Goal: Task Accomplishment & Management: Complete application form

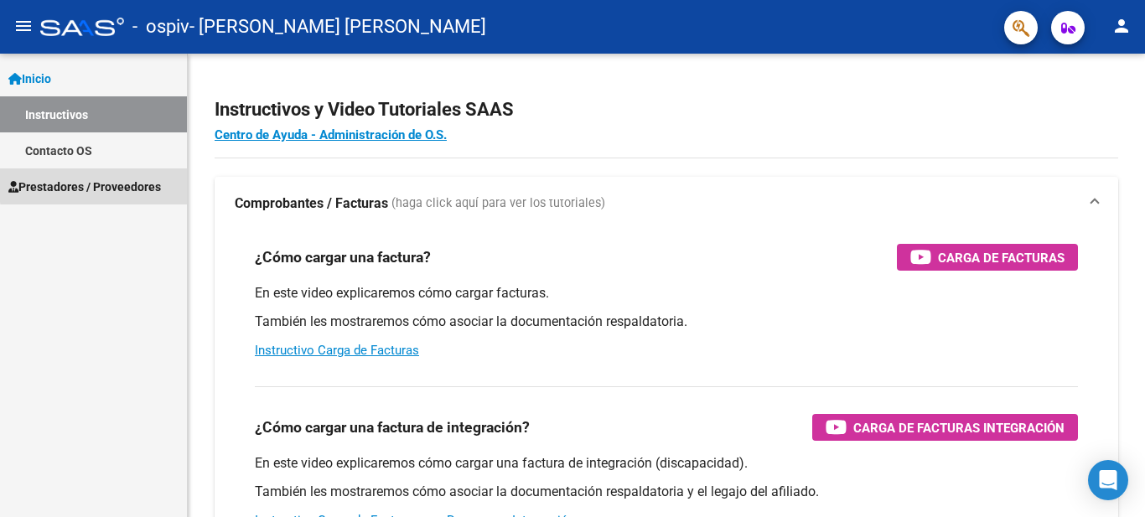
click at [122, 183] on span "Prestadores / Proveedores" at bounding box center [84, 187] width 153 height 18
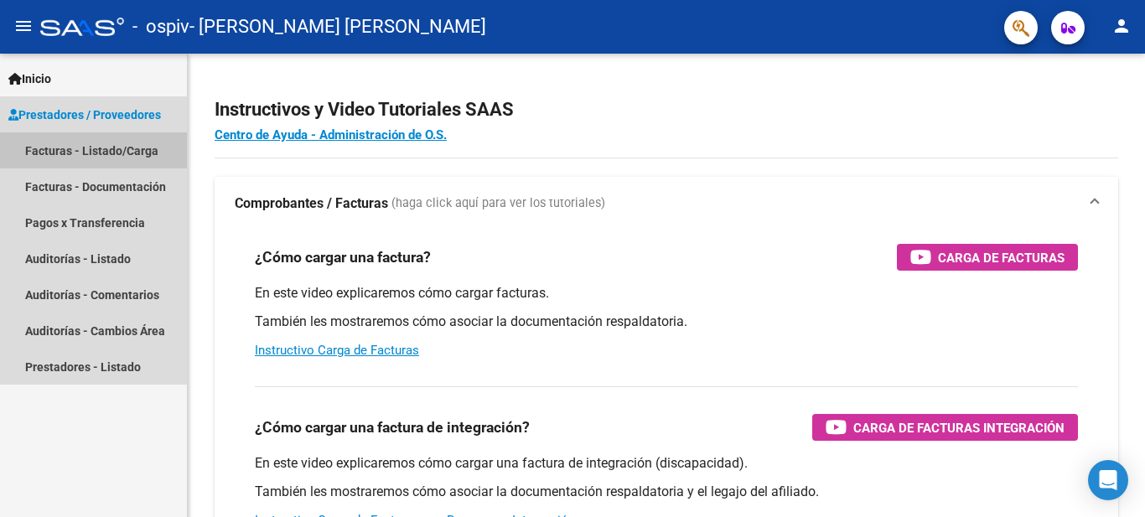
click at [57, 152] on link "Facturas - Listado/Carga" at bounding box center [93, 150] width 187 height 36
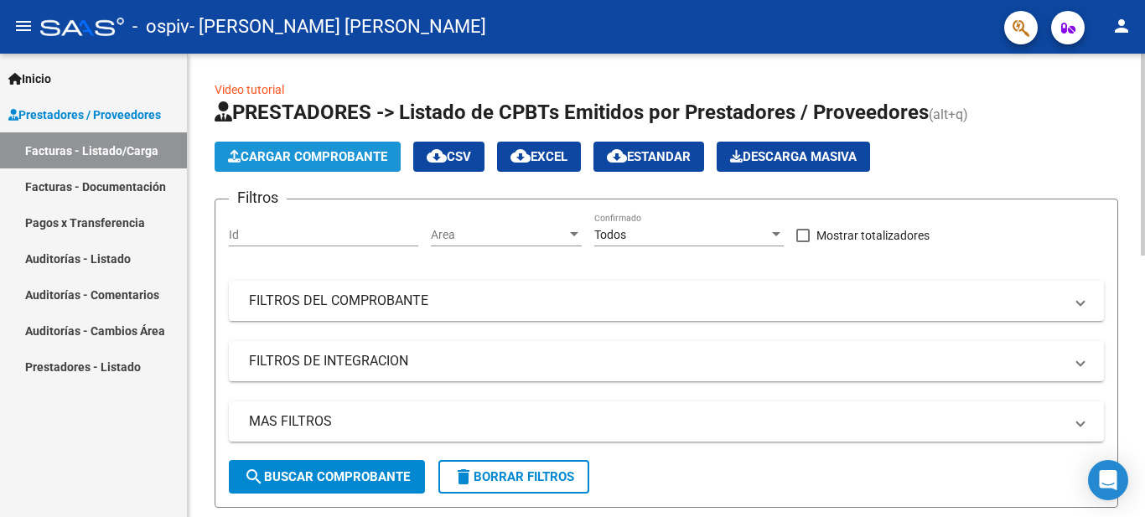
click at [375, 153] on span "Cargar Comprobante" at bounding box center [307, 156] width 159 height 15
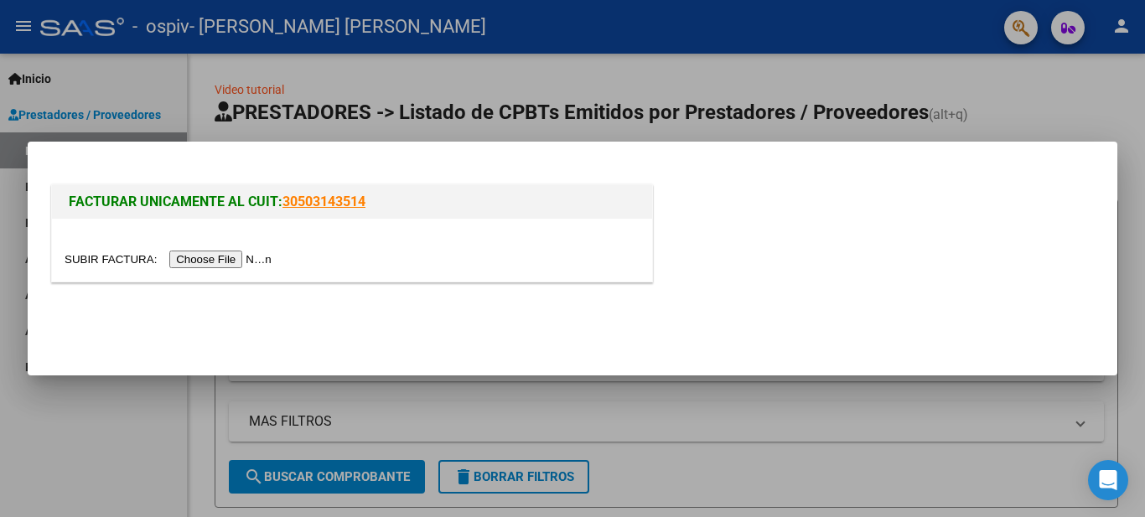
click at [841, 397] on div at bounding box center [572, 258] width 1145 height 517
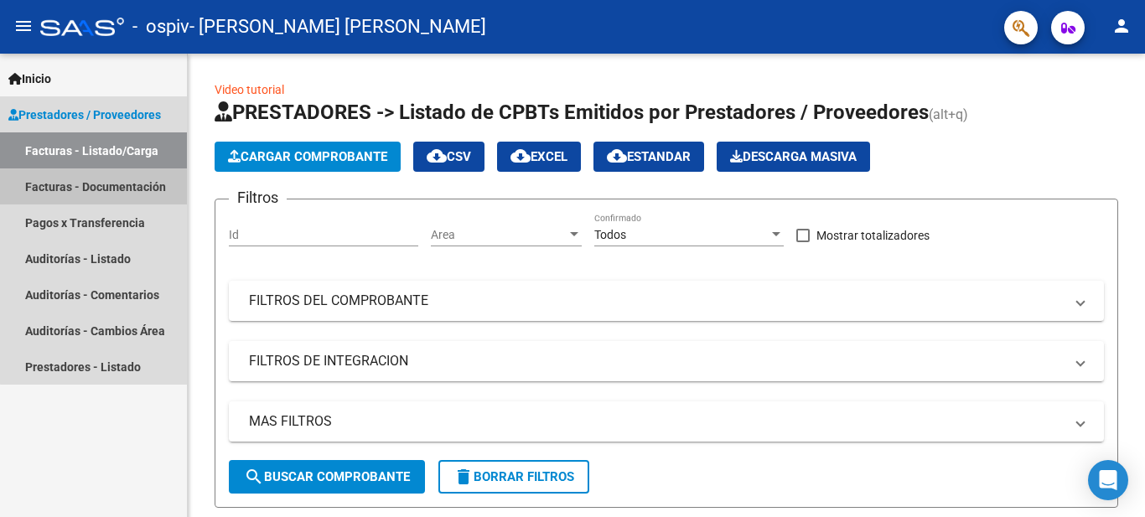
click at [119, 192] on link "Facturas - Documentación" at bounding box center [93, 187] width 187 height 36
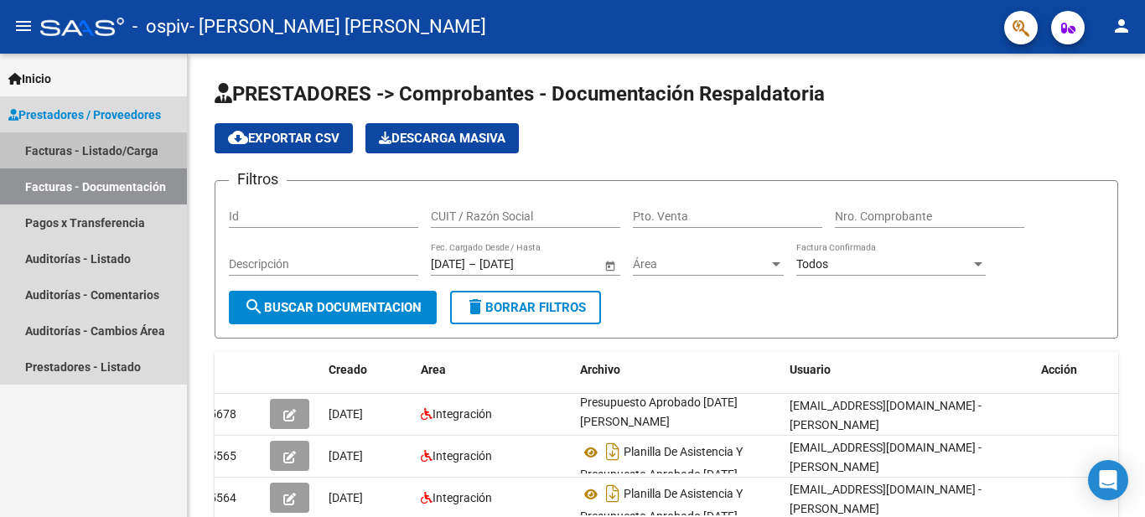
click at [142, 153] on link "Facturas - Listado/Carga" at bounding box center [93, 150] width 187 height 36
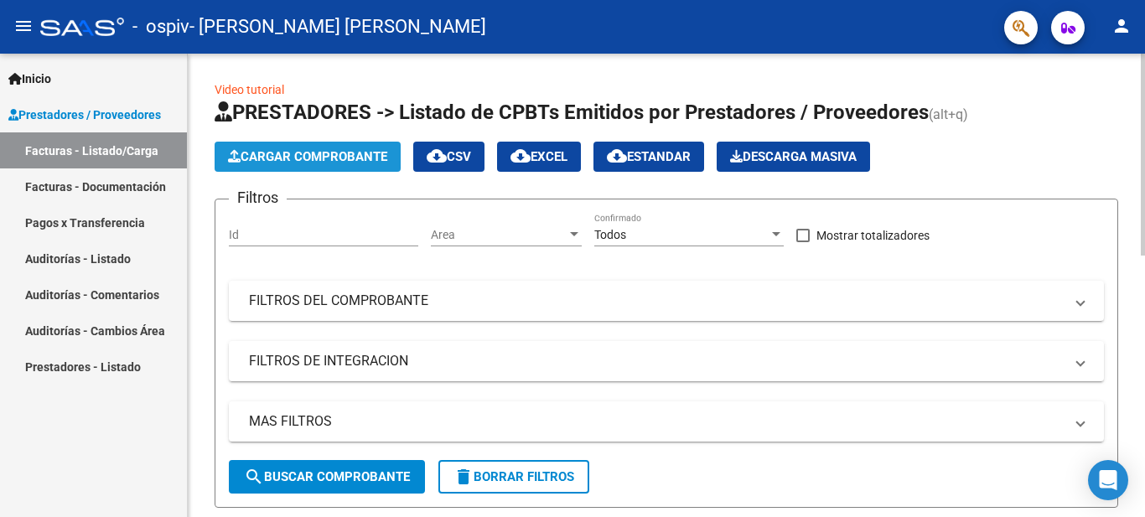
click at [311, 153] on span "Cargar Comprobante" at bounding box center [307, 156] width 159 height 15
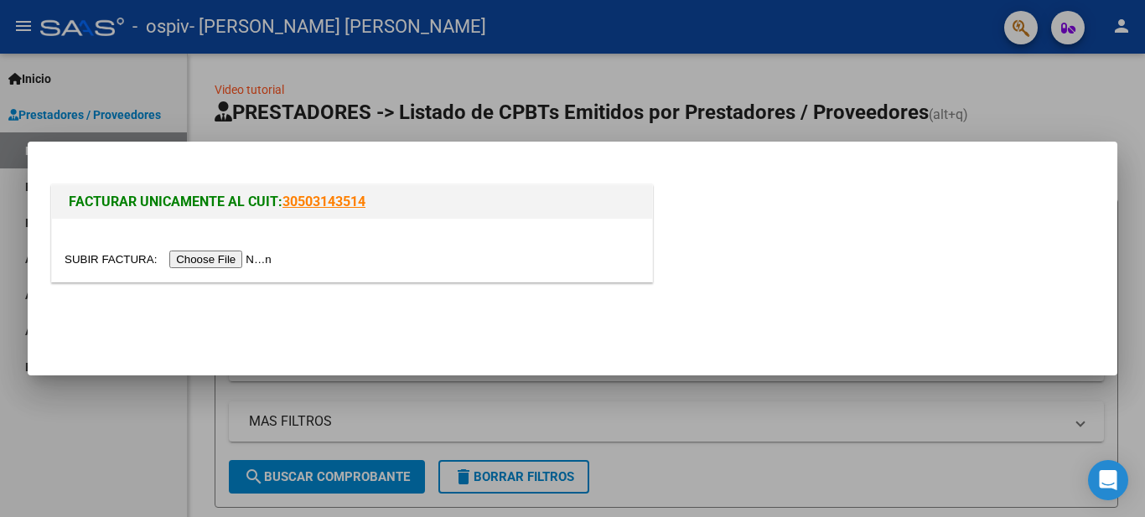
click at [238, 259] on input "file" at bounding box center [171, 260] width 212 height 18
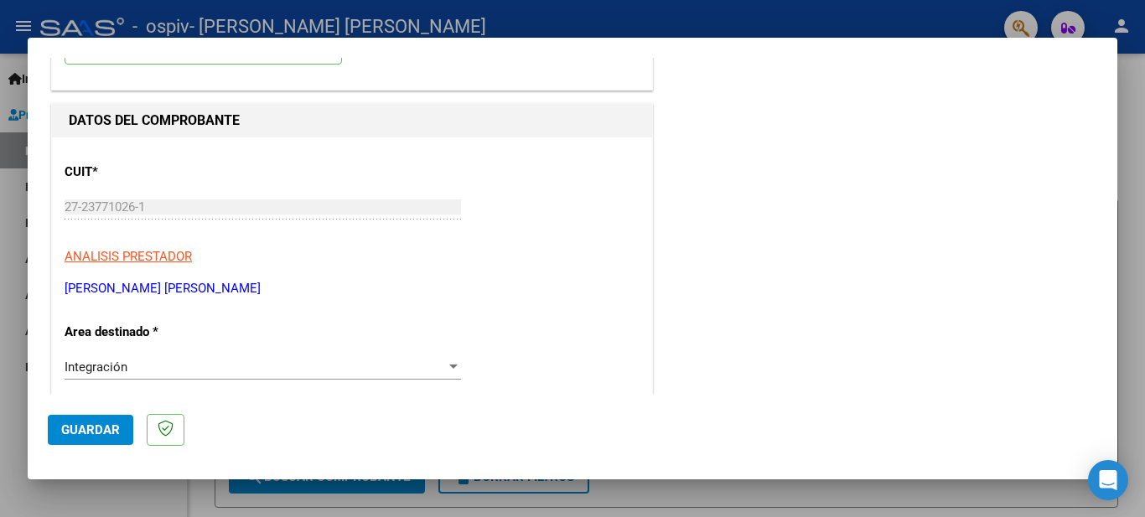
scroll to position [168, 0]
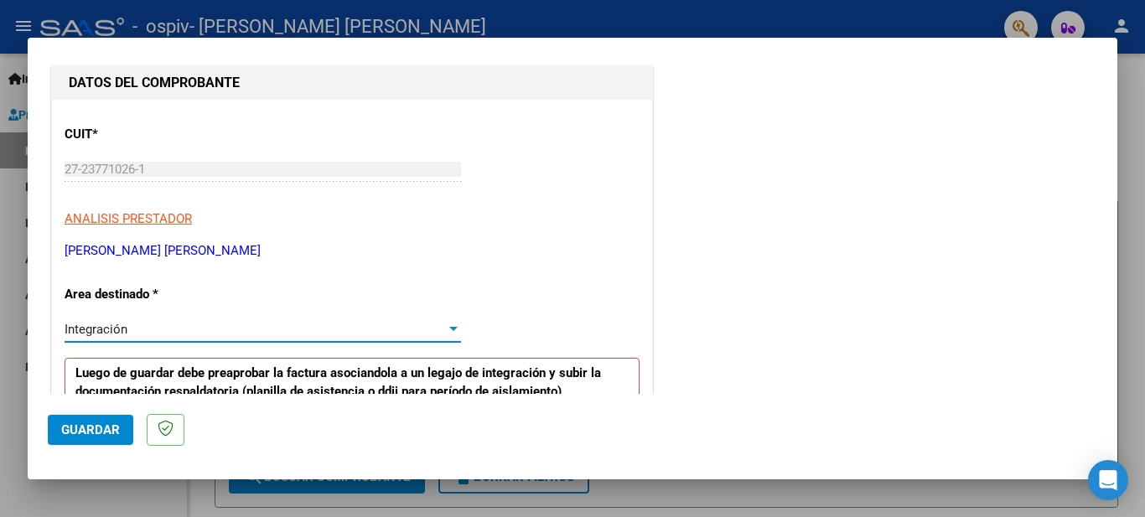
click at [446, 326] on div at bounding box center [453, 329] width 15 height 13
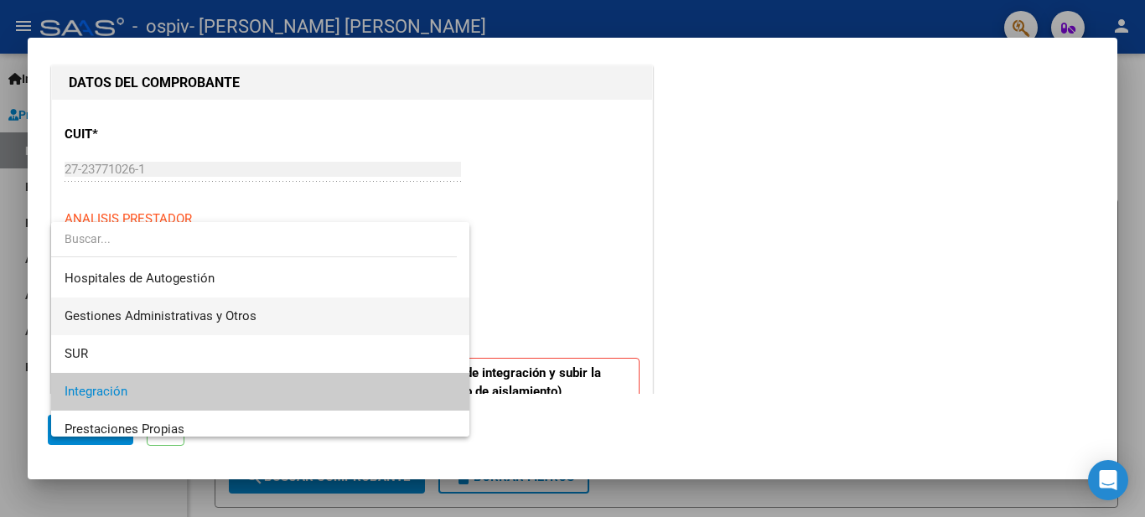
scroll to position [84, 0]
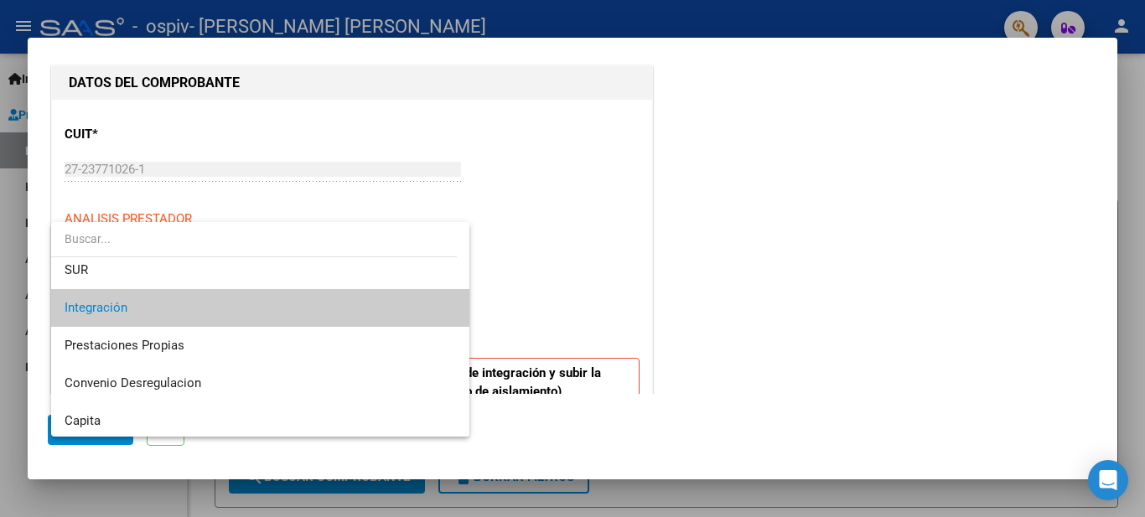
click at [292, 310] on span "Integración" at bounding box center [261, 308] width 392 height 38
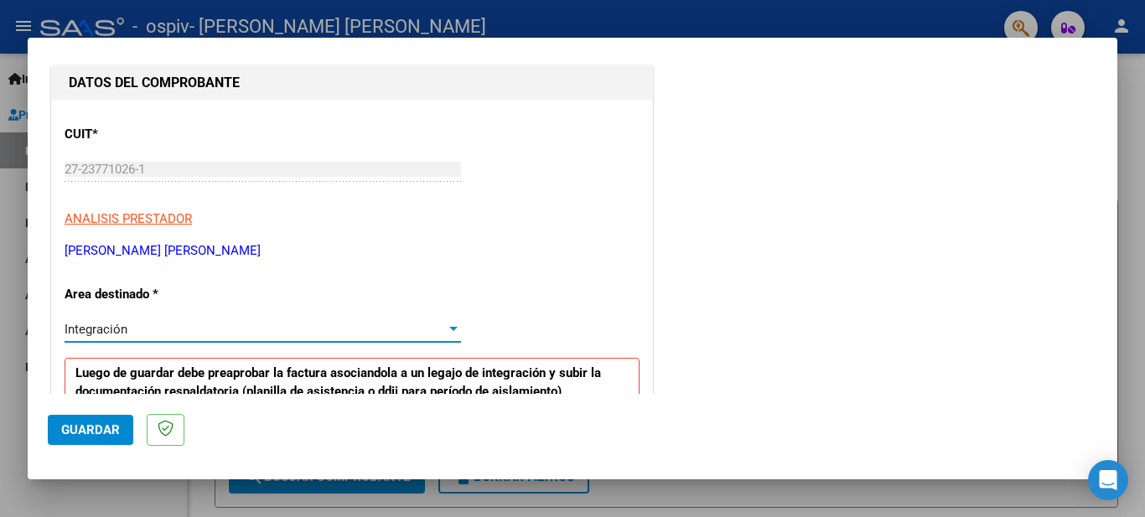
click at [450, 325] on div at bounding box center [453, 329] width 15 height 13
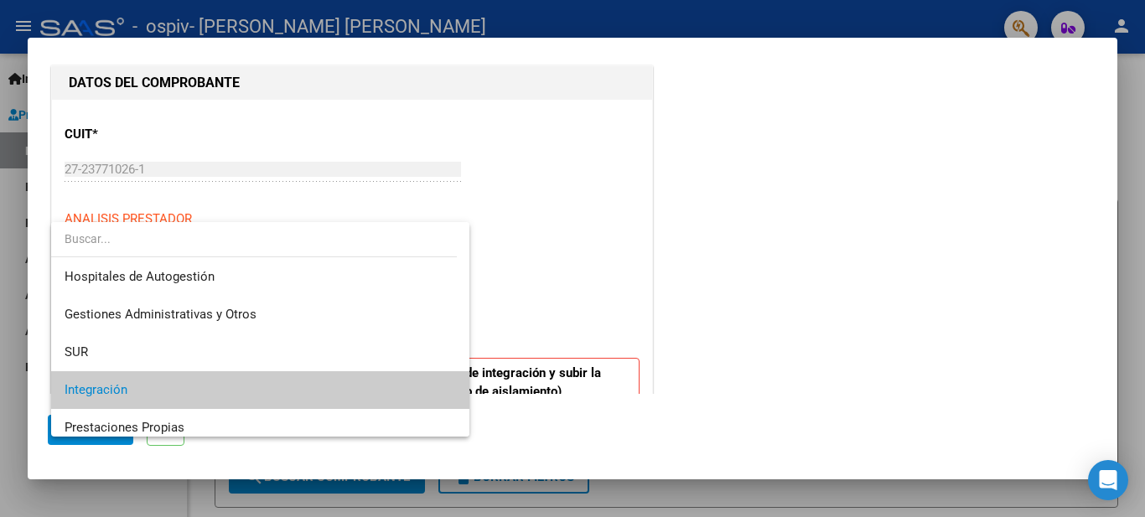
scroll to position [0, 0]
click at [600, 252] on div at bounding box center [572, 258] width 1145 height 517
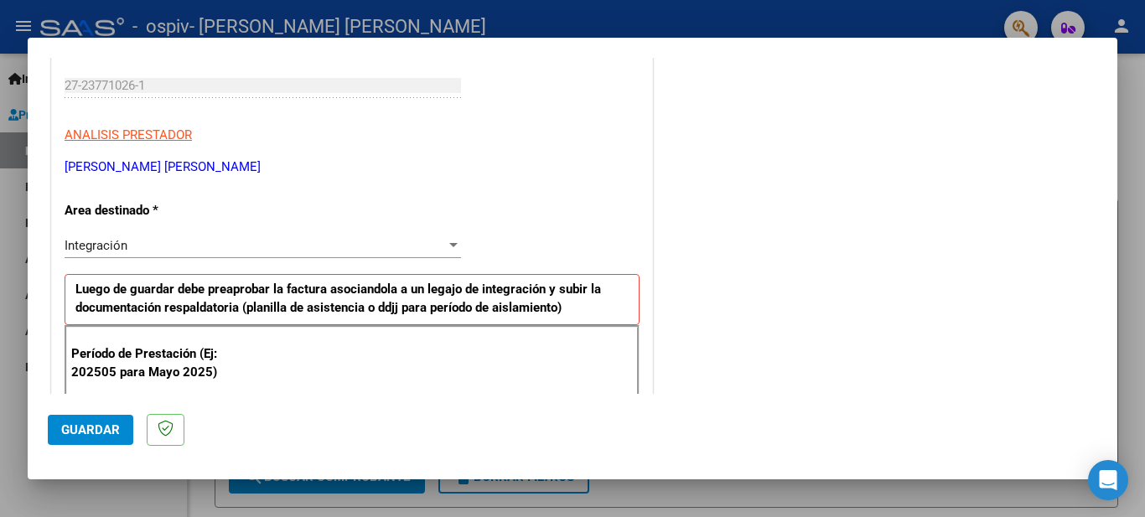
scroll to position [335, 0]
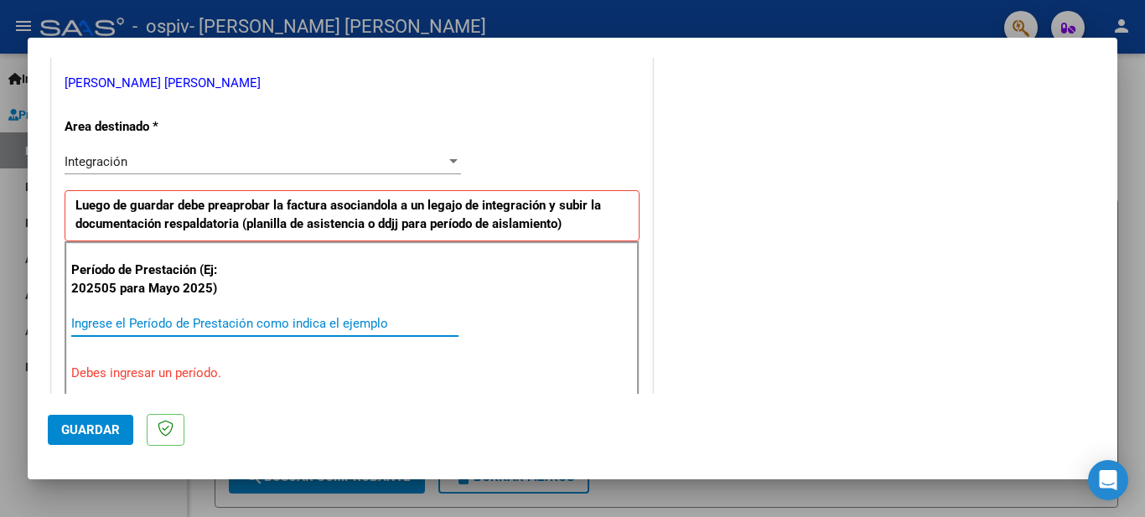
click at [170, 322] on input "Ingrese el Período de Prestación como indica el ejemplo" at bounding box center [264, 323] width 387 height 15
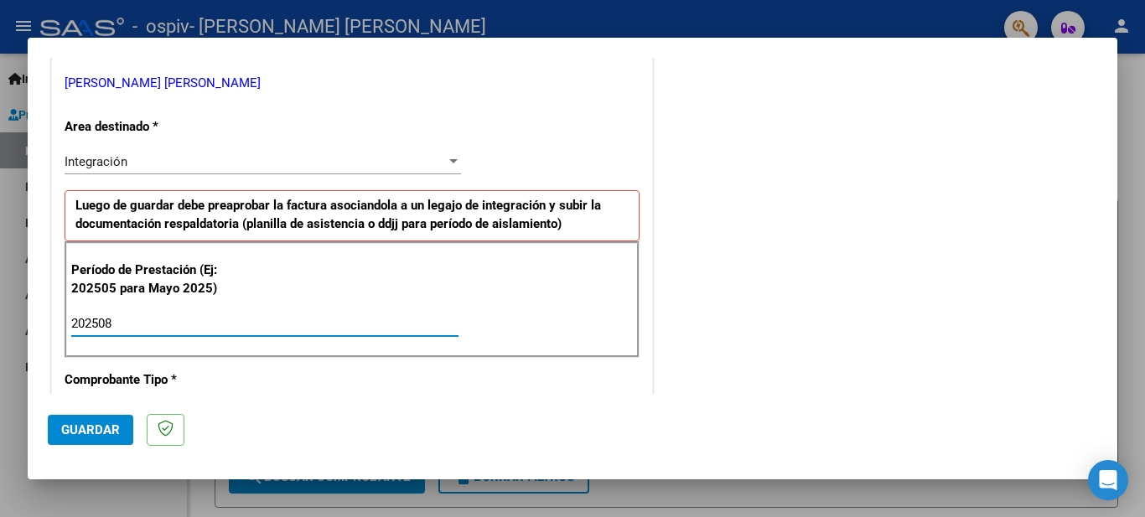
type input "202508"
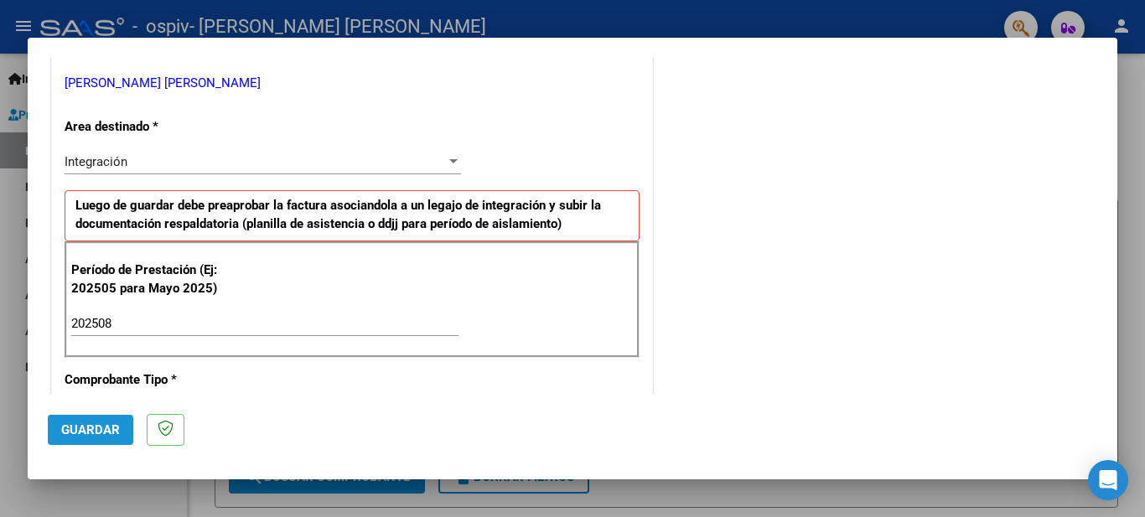
click at [80, 429] on span "Guardar" at bounding box center [90, 430] width 59 height 15
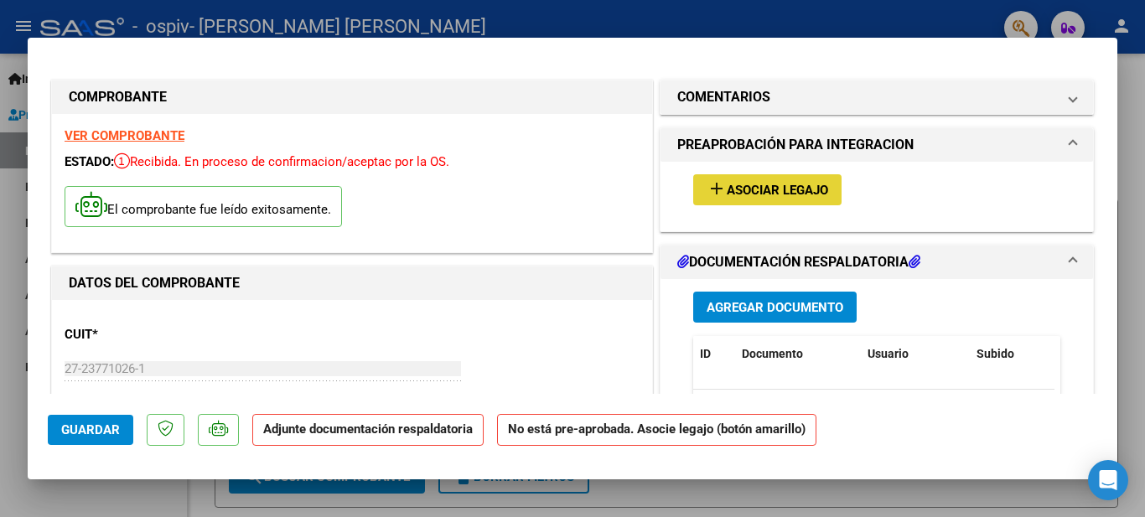
click at [769, 185] on span "Asociar Legajo" at bounding box center [777, 190] width 101 height 15
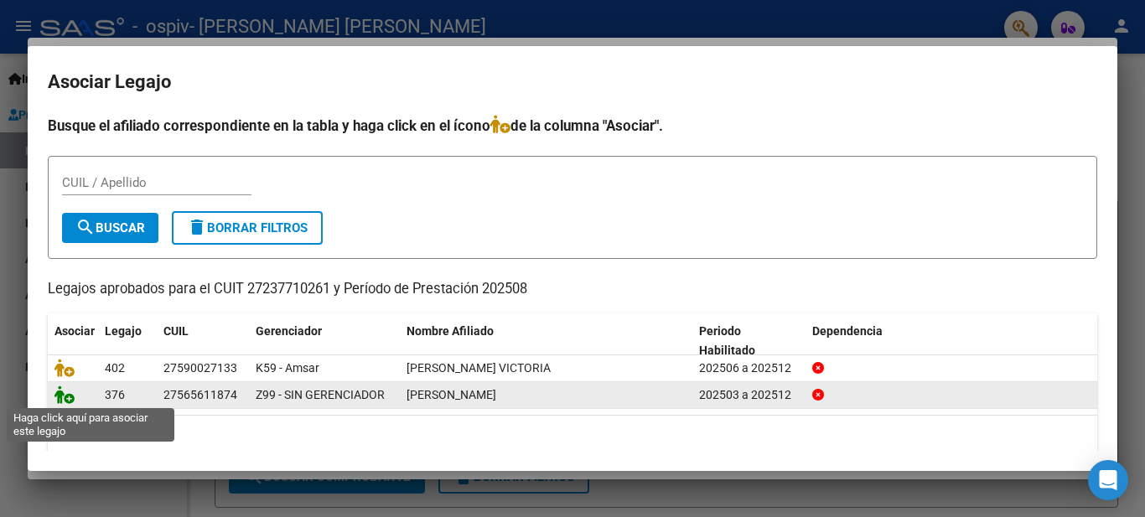
click at [57, 396] on icon at bounding box center [65, 395] width 20 height 18
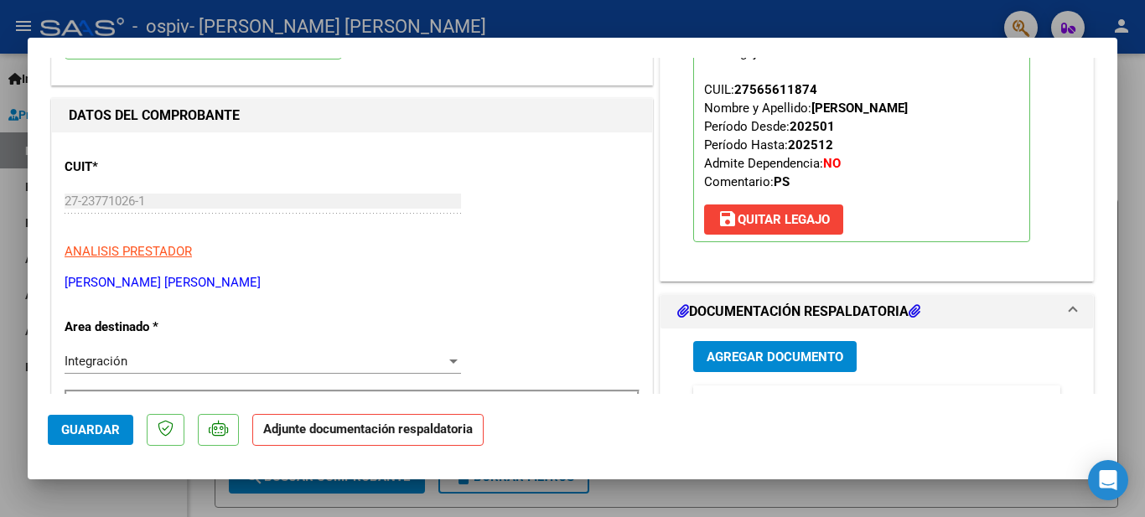
scroll to position [419, 0]
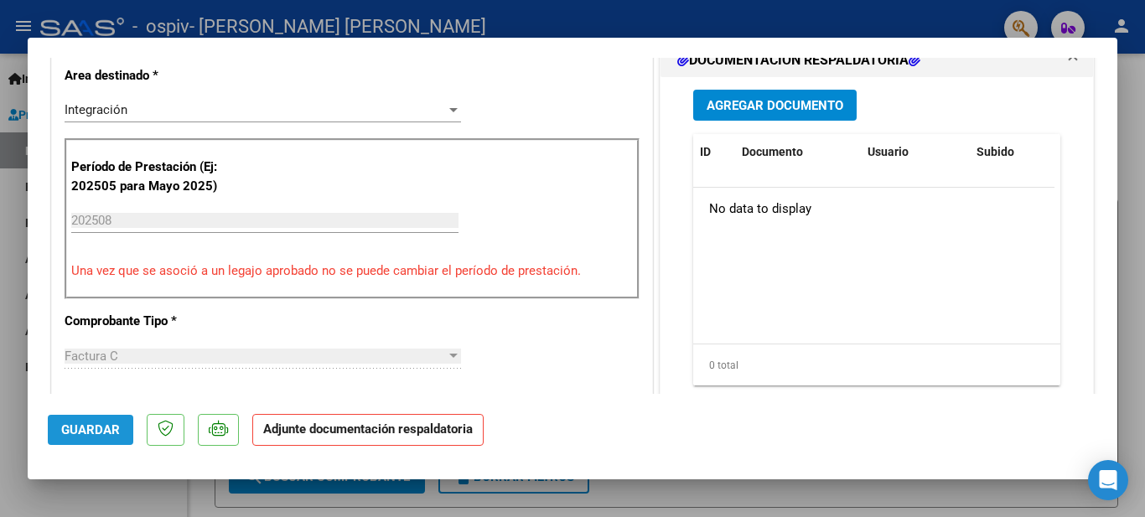
click at [78, 430] on span "Guardar" at bounding box center [90, 430] width 59 height 15
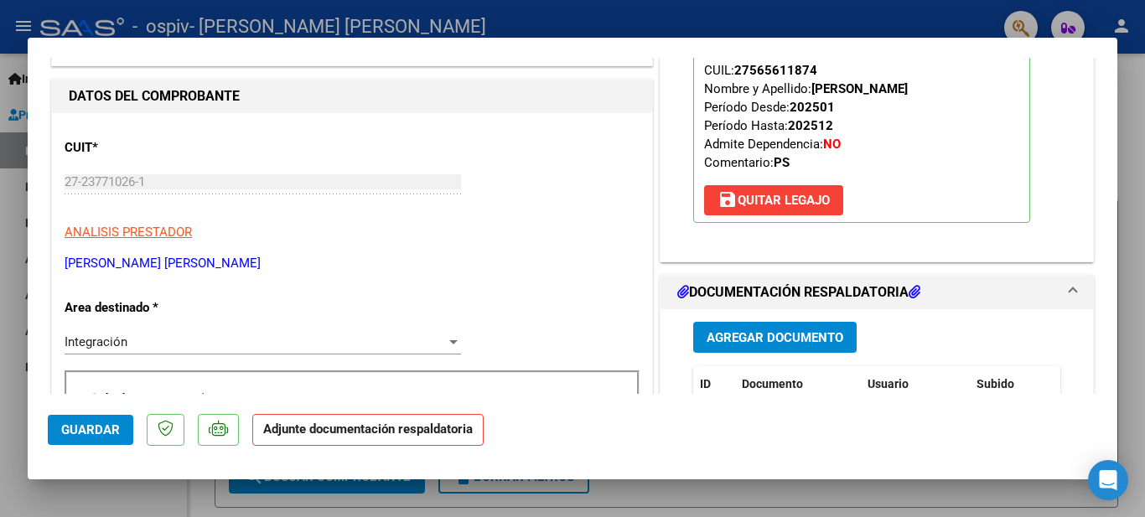
scroll to position [252, 0]
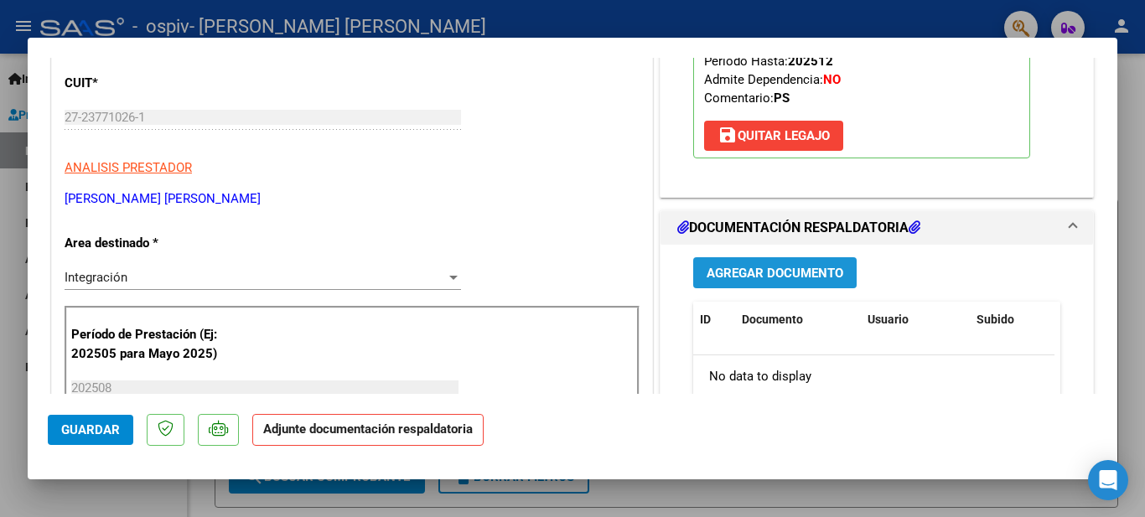
click at [698, 273] on button "Agregar Documento" at bounding box center [775, 272] width 164 height 31
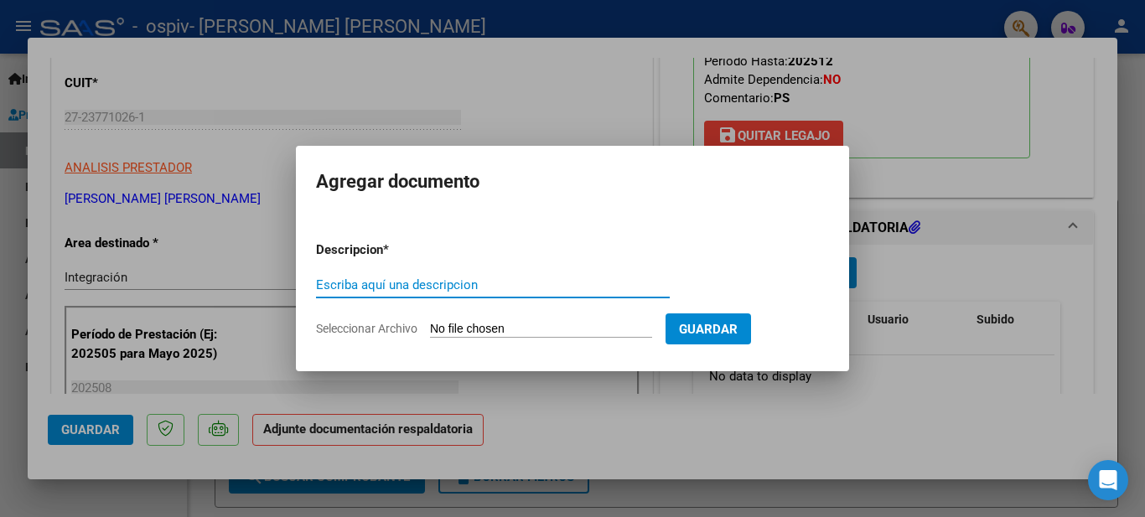
type input "a"
type input "ASISTENCIA [DATE] Y PRESUPUETO [PERSON_NAME]"
click at [459, 330] on input "Seleccionar Archivo" at bounding box center [541, 330] width 222 height 16
type input "C:\fakepath\Asistencia [DATE] y presupuesto.pdf"
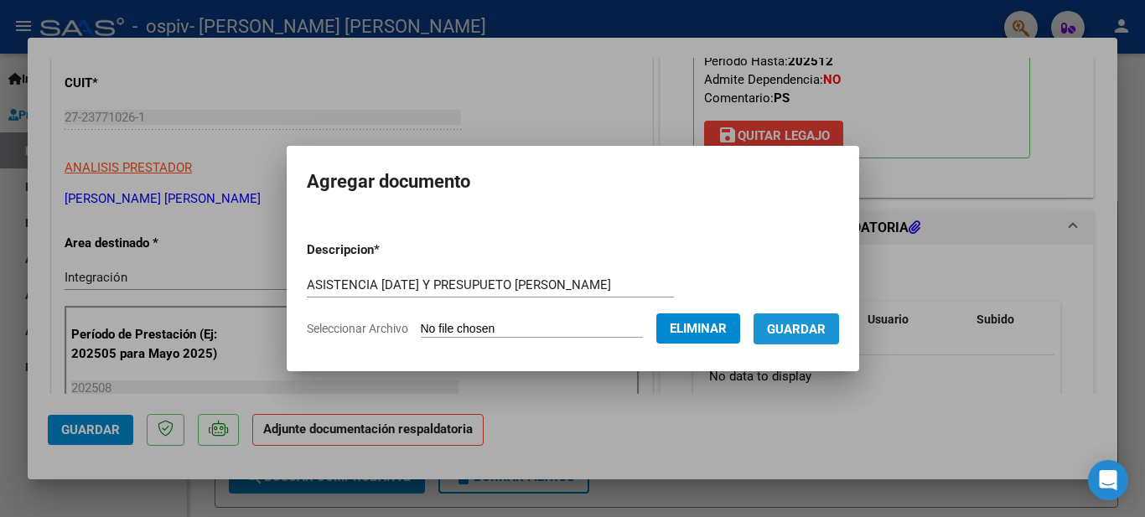
click at [826, 328] on span "Guardar" at bounding box center [796, 329] width 59 height 15
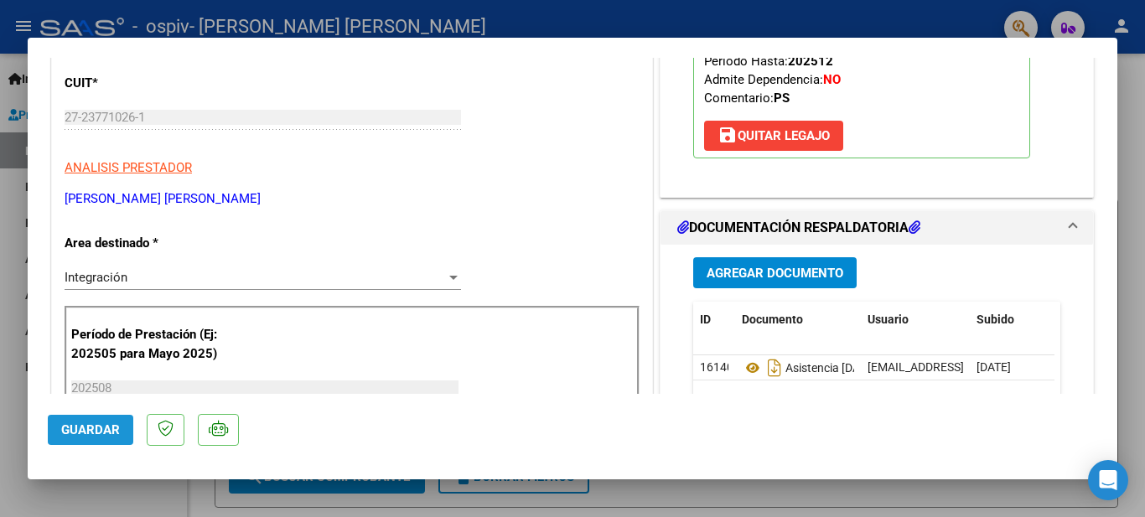
click at [84, 425] on span "Guardar" at bounding box center [90, 430] width 59 height 15
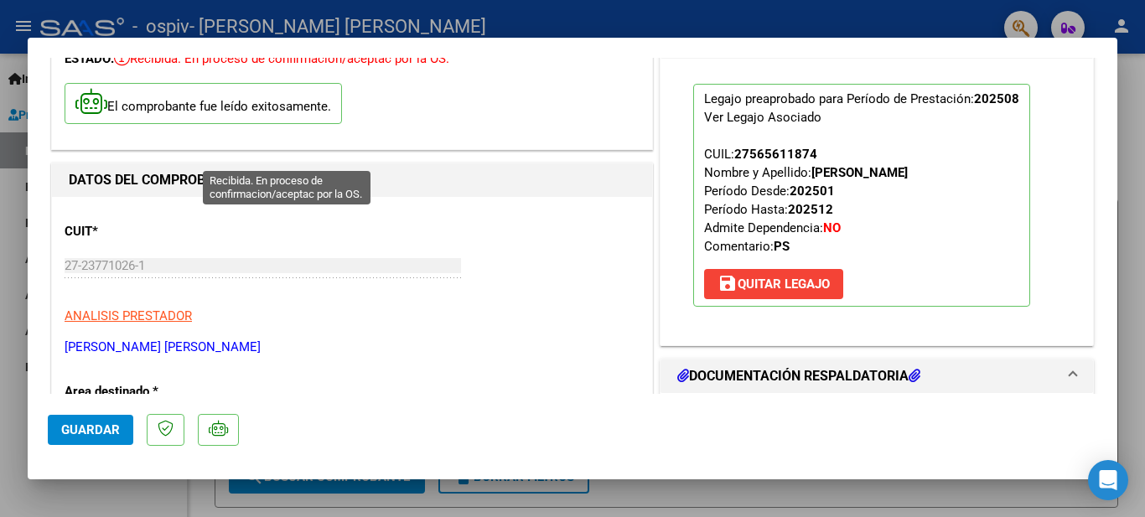
scroll to position [0, 0]
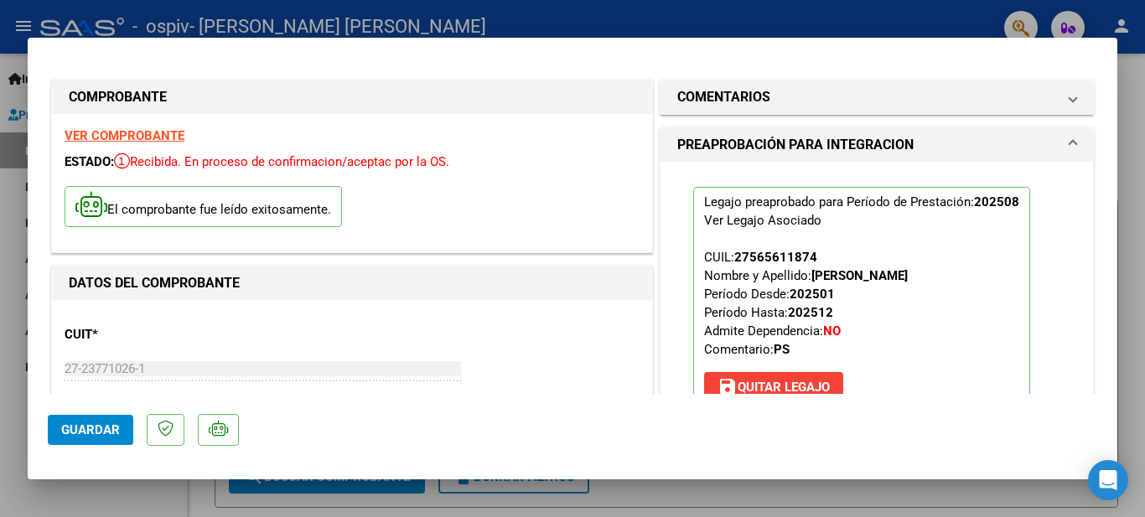
click at [1140, 306] on div at bounding box center [572, 258] width 1145 height 517
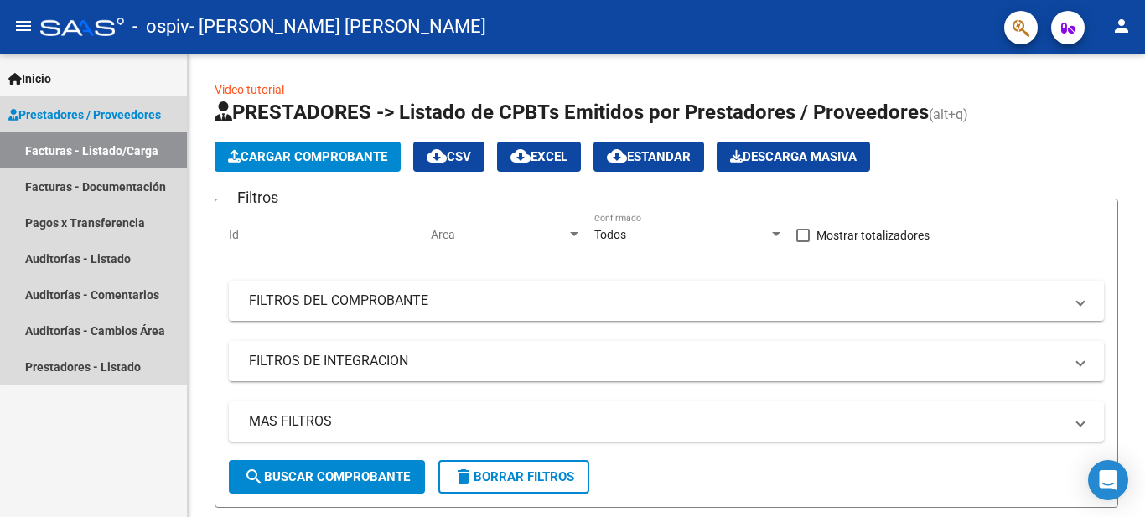
click at [96, 151] on link "Facturas - Listado/Carga" at bounding box center [93, 150] width 187 height 36
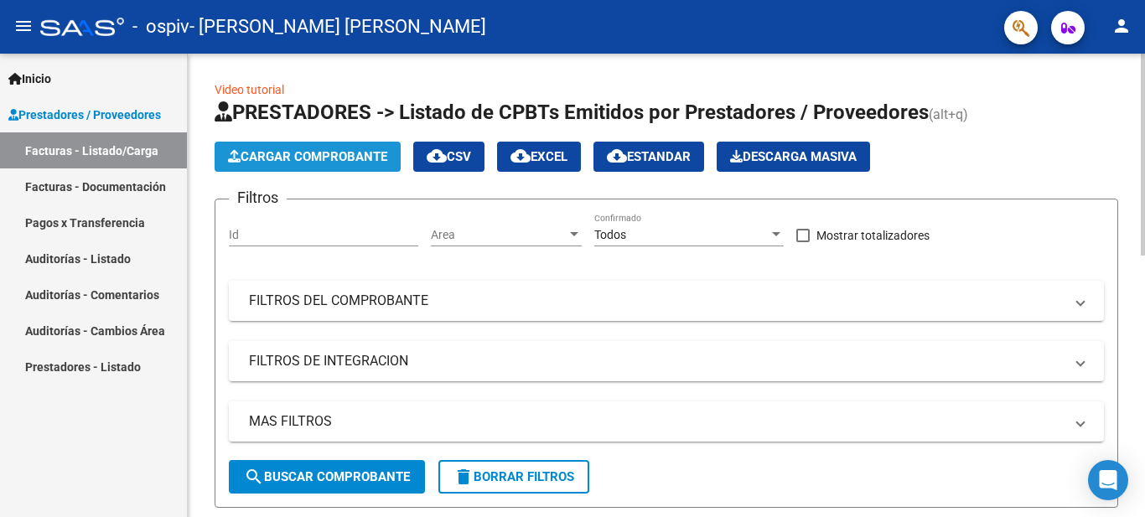
click at [356, 158] on span "Cargar Comprobante" at bounding box center [307, 156] width 159 height 15
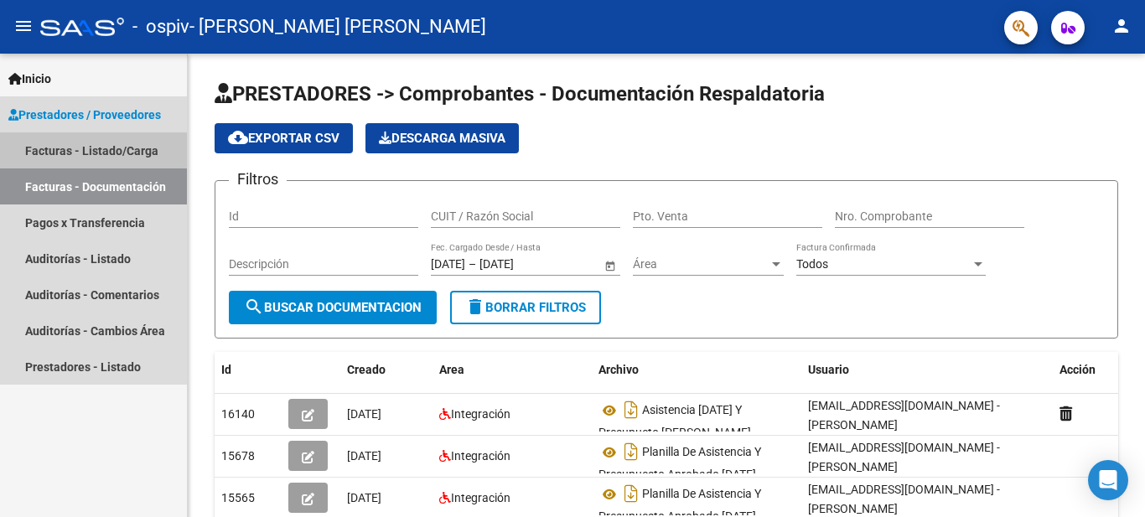
click at [93, 155] on link "Facturas - Listado/Carga" at bounding box center [93, 150] width 187 height 36
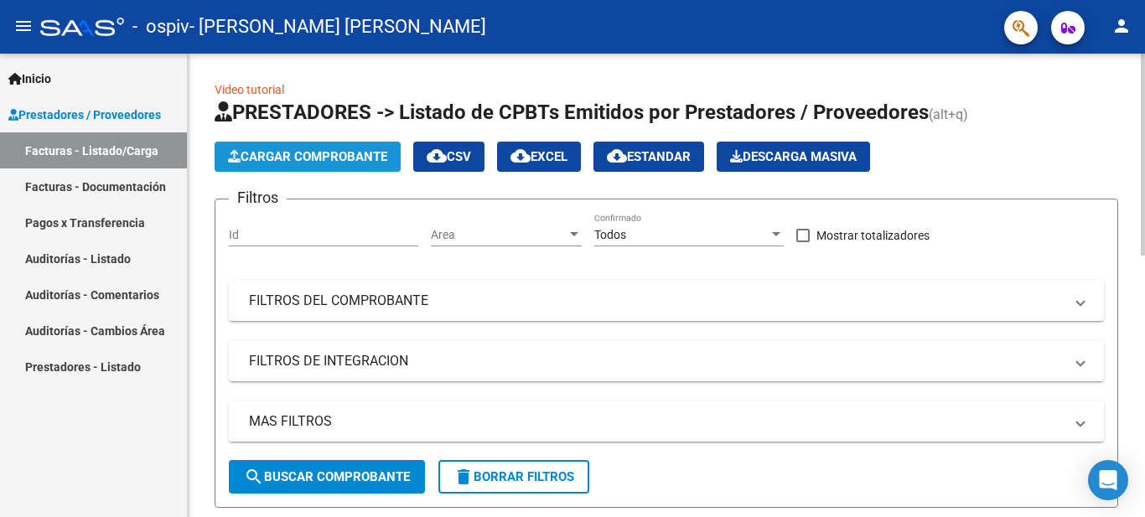
click at [358, 153] on span "Cargar Comprobante" at bounding box center [307, 156] width 159 height 15
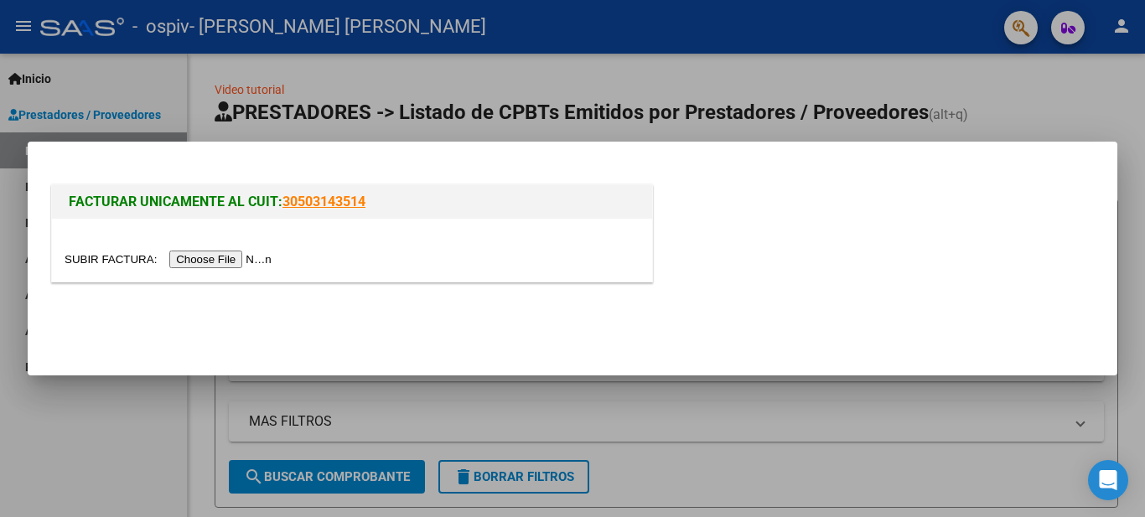
click at [231, 262] on input "file" at bounding box center [171, 260] width 212 height 18
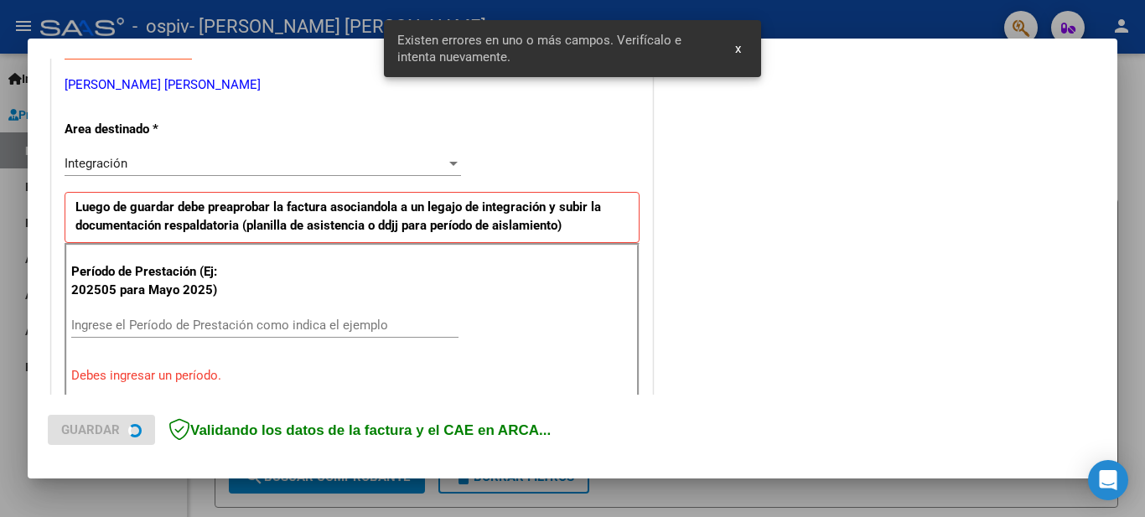
scroll to position [384, 0]
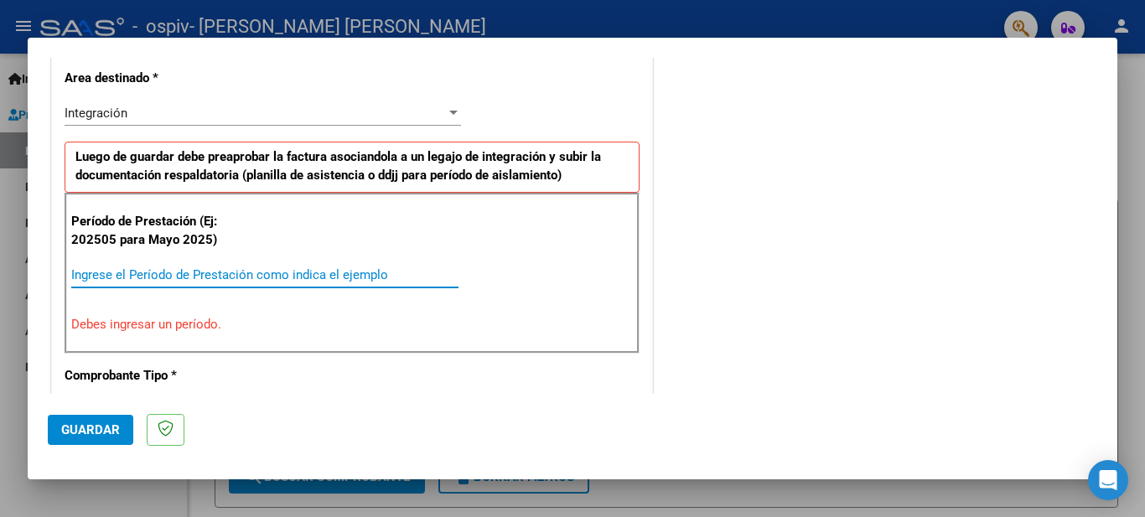
click at [266, 278] on input "Ingrese el Período de Prestación como indica el ejemplo" at bounding box center [264, 274] width 387 height 15
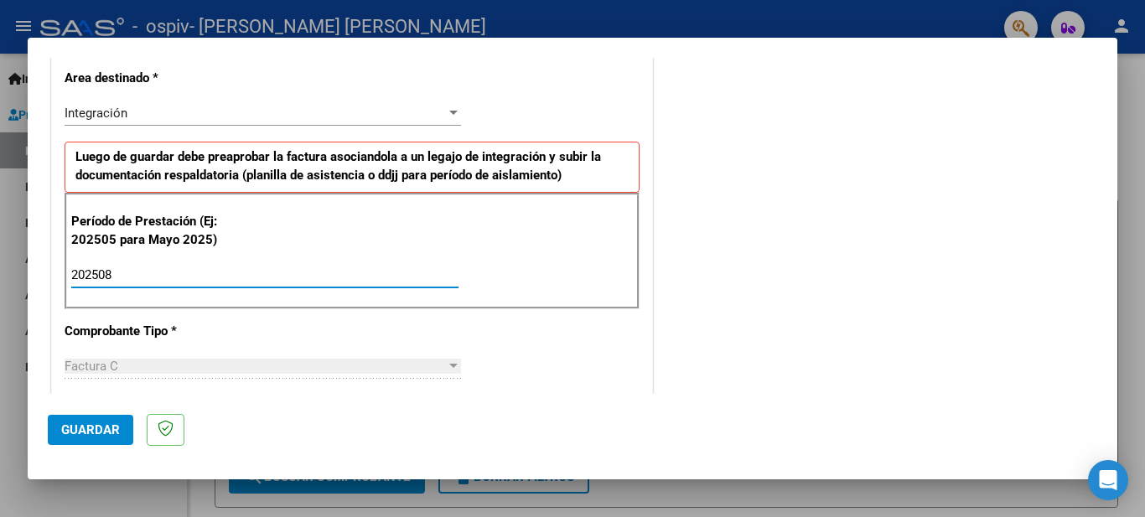
type input "202508"
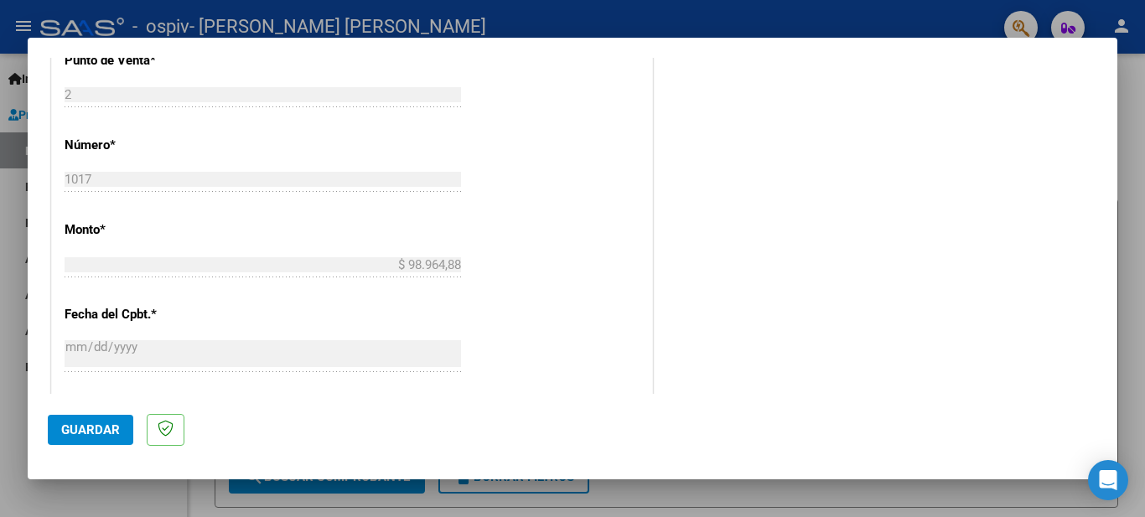
scroll to position [719, 0]
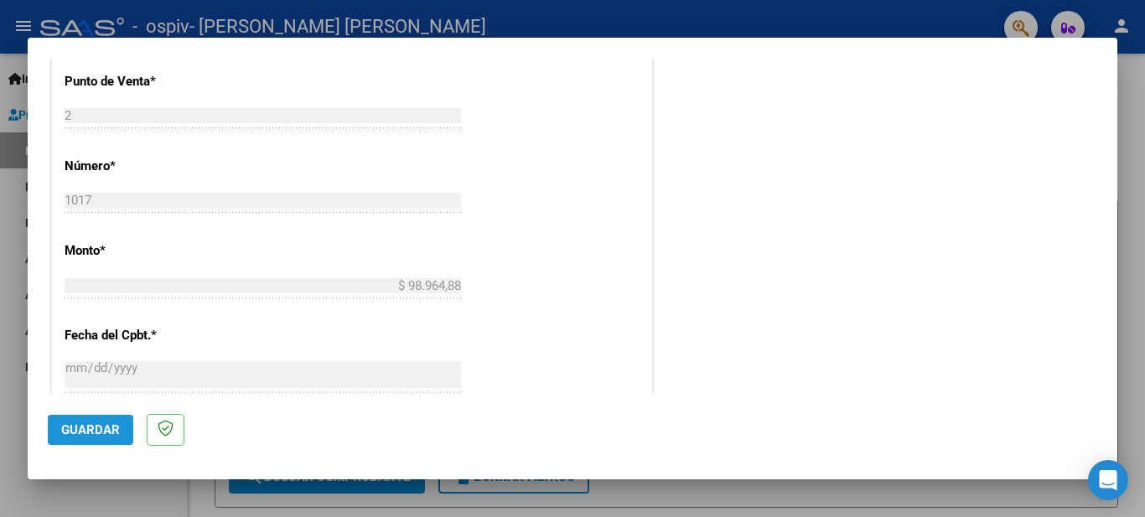
click at [100, 427] on span "Guardar" at bounding box center [90, 430] width 59 height 15
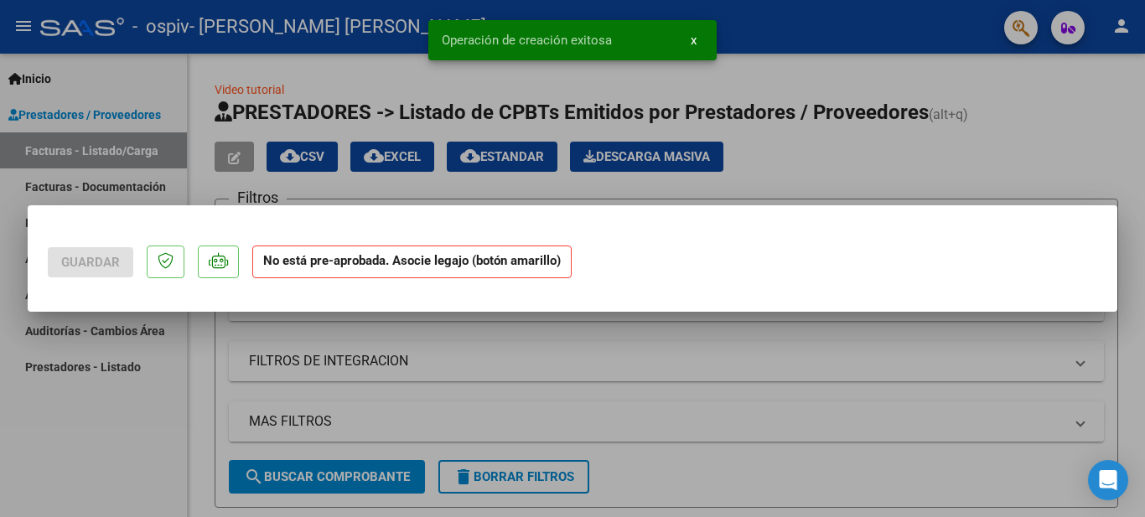
scroll to position [0, 0]
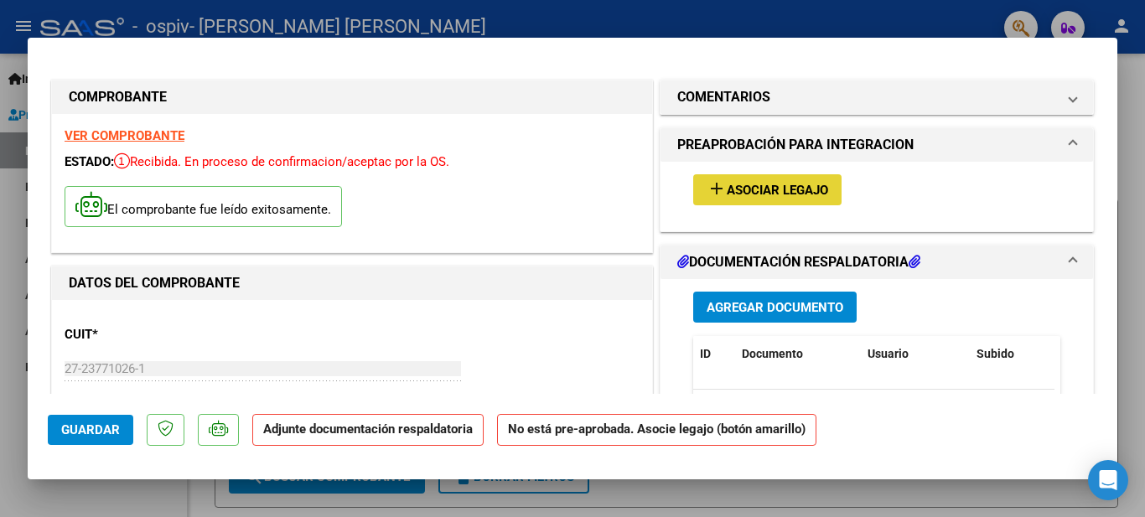
click at [768, 186] on span "Asociar Legajo" at bounding box center [777, 190] width 101 height 15
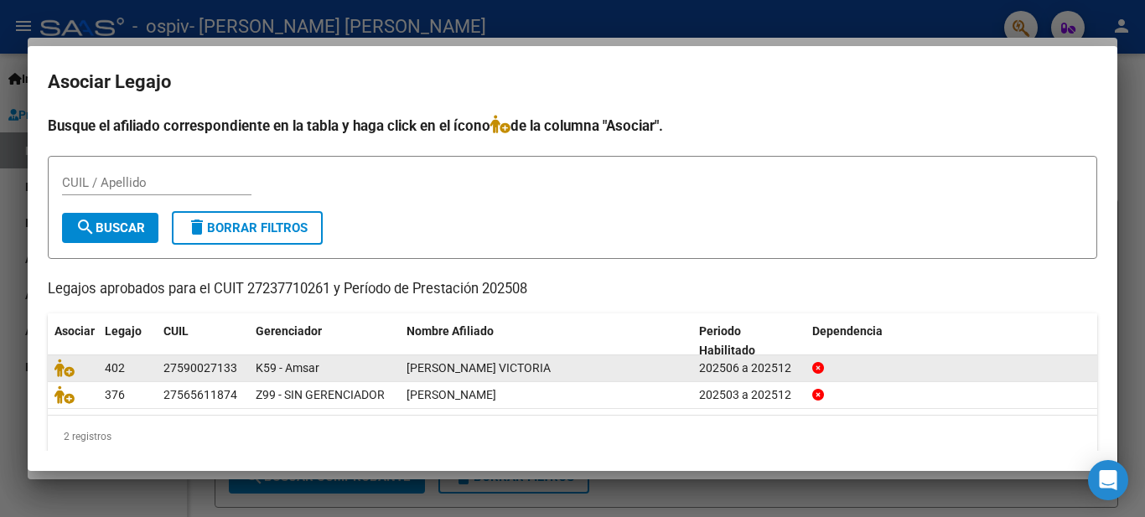
click at [238, 363] on div "27590027133" at bounding box center [203, 368] width 79 height 19
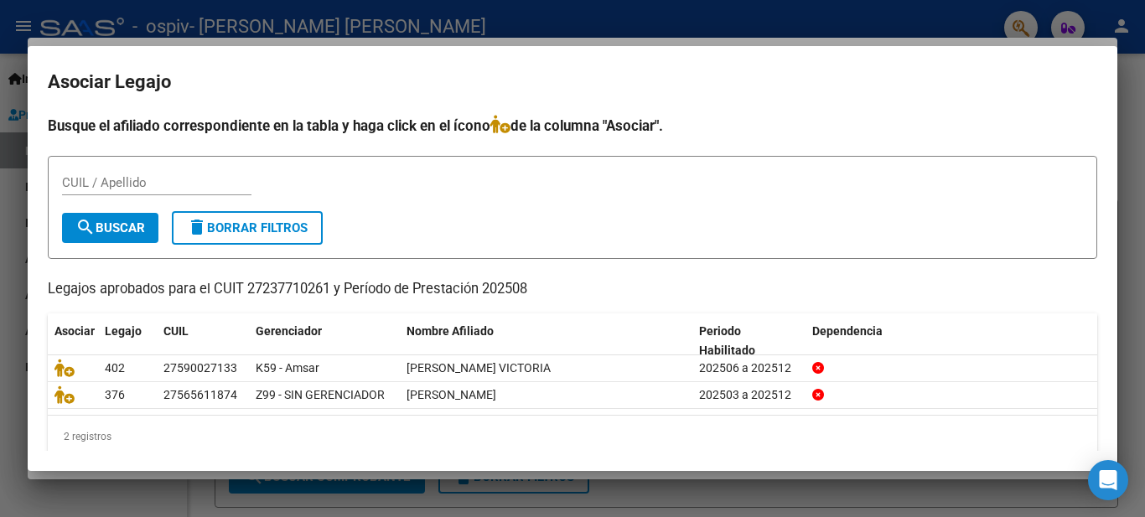
click at [74, 170] on div "CUIL / Apellido" at bounding box center [157, 182] width 190 height 25
type input "27590027133 [PERSON_NAME]"
click at [132, 232] on span "search Buscar" at bounding box center [110, 228] width 70 height 15
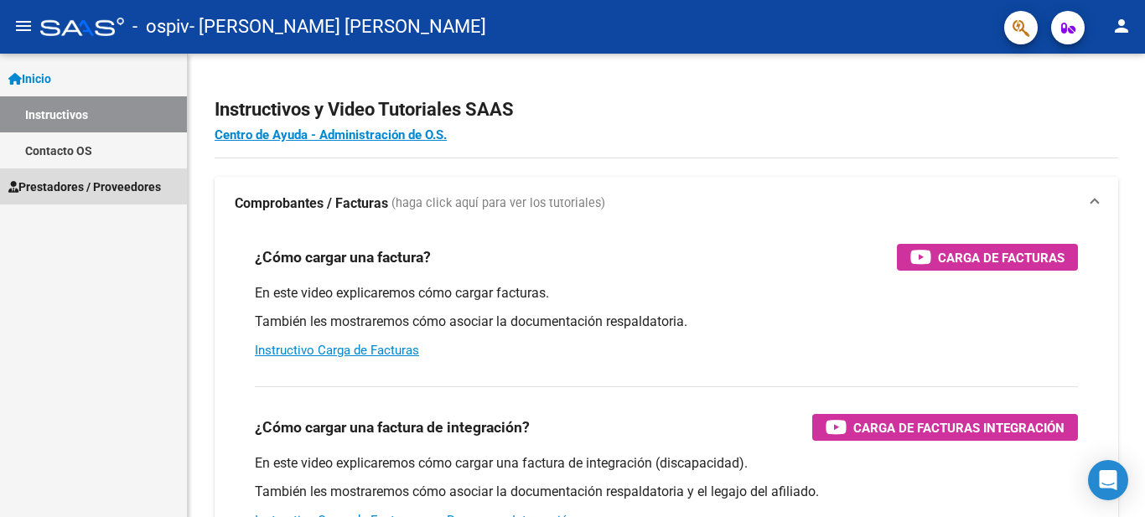
click at [102, 190] on span "Prestadores / Proveedores" at bounding box center [84, 187] width 153 height 18
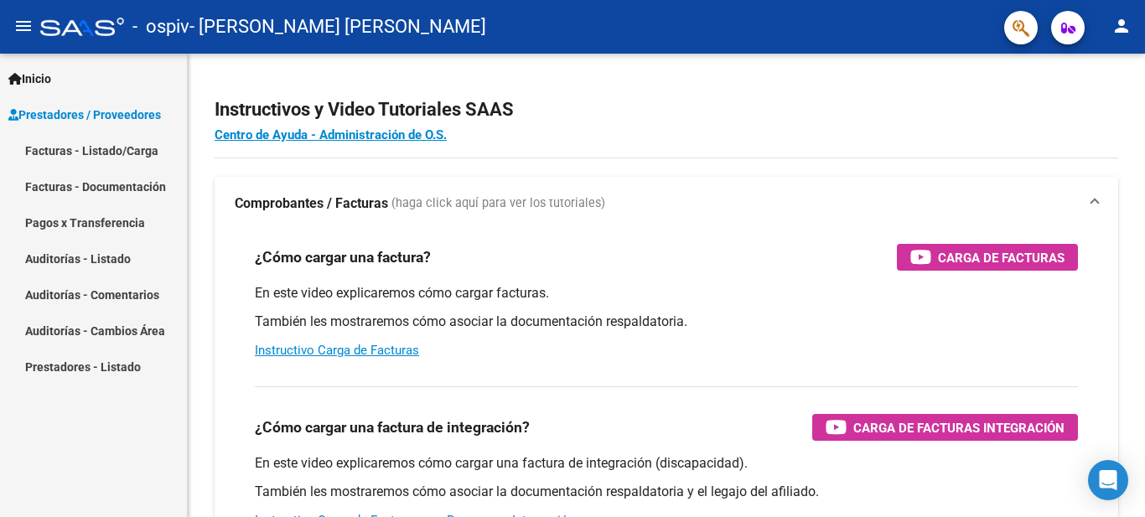
click at [119, 146] on link "Facturas - Listado/Carga" at bounding box center [93, 150] width 187 height 36
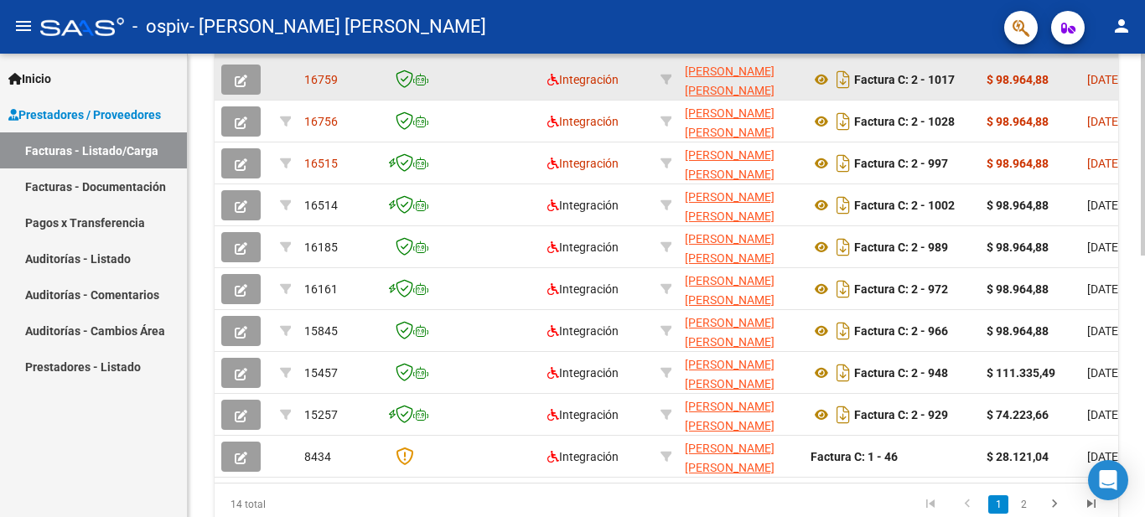
scroll to position [587, 0]
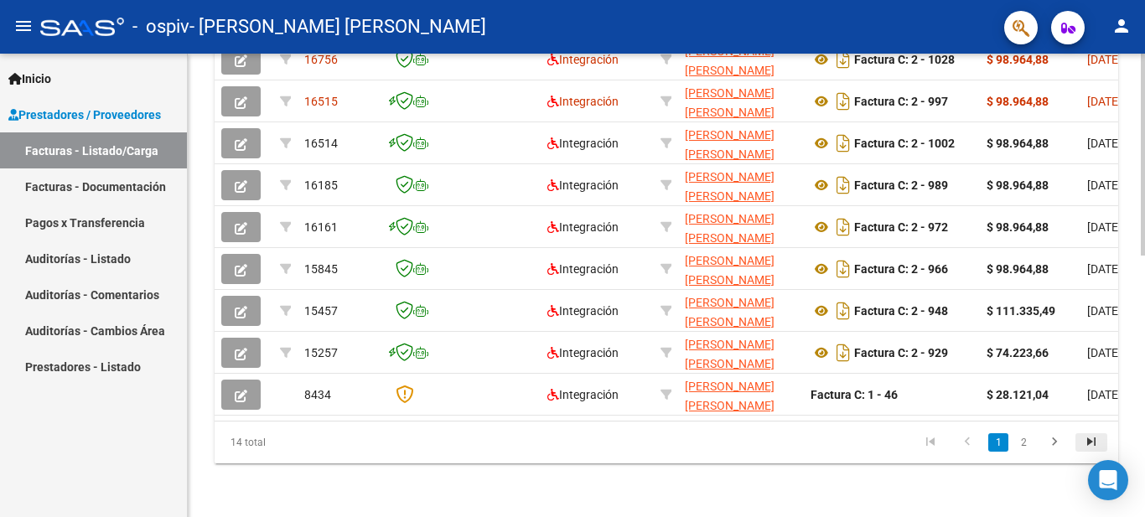
click at [1093, 450] on icon "go to last page" at bounding box center [1092, 444] width 22 height 20
click at [1093, 450] on div "14 total 1 2" at bounding box center [667, 443] width 904 height 42
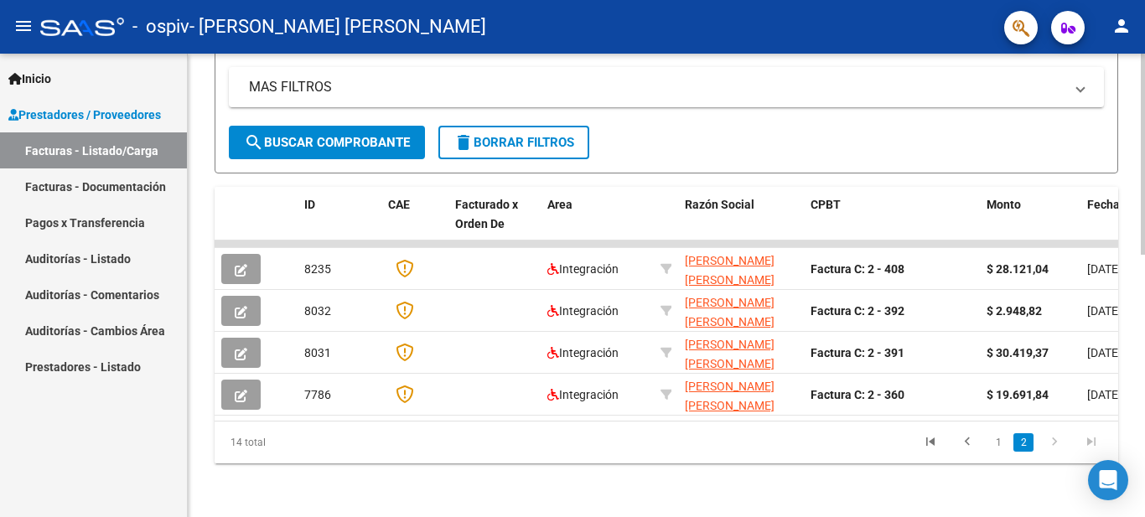
scroll to position [347, 0]
click at [997, 446] on link "1" at bounding box center [999, 443] width 20 height 18
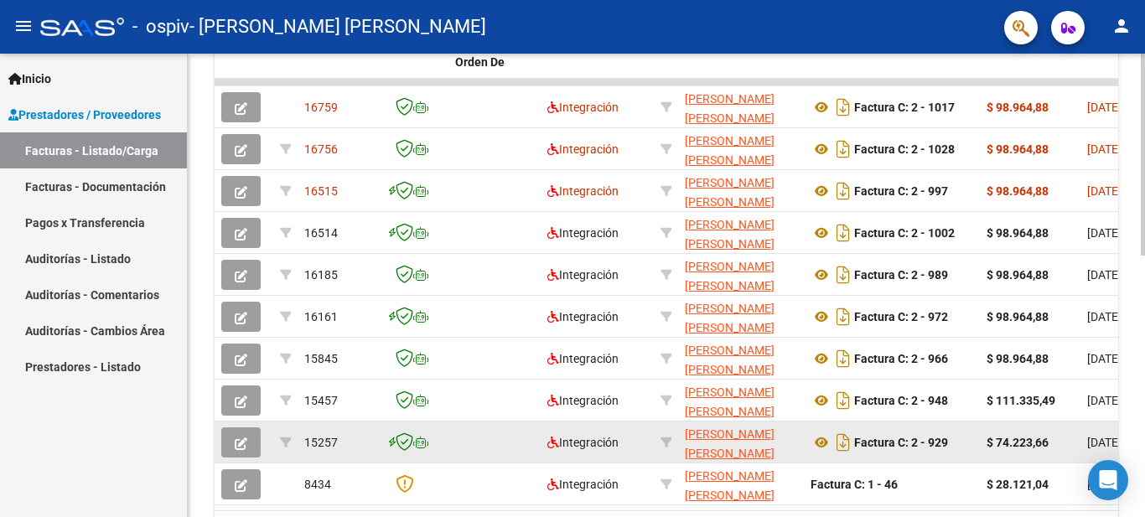
scroll to position [599, 0]
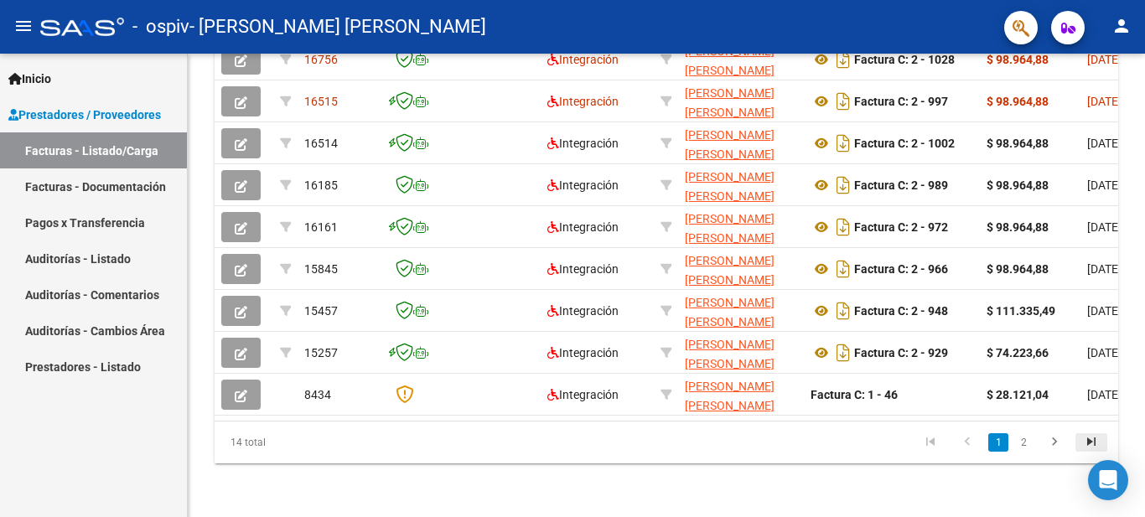
click at [1092, 443] on icon "go to last page" at bounding box center [1092, 444] width 22 height 20
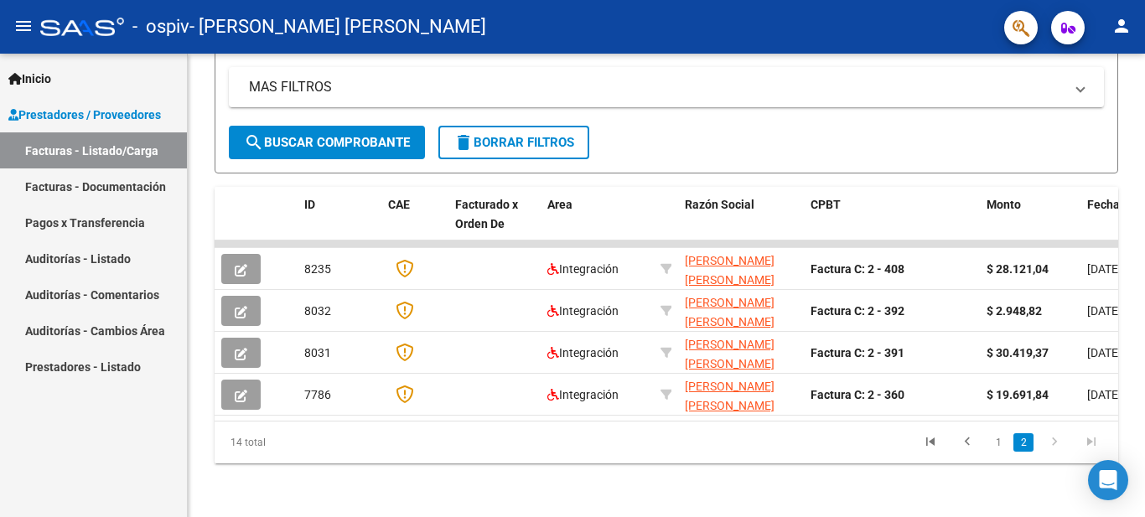
scroll to position [347, 0]
click at [1000, 442] on link "1" at bounding box center [999, 443] width 20 height 18
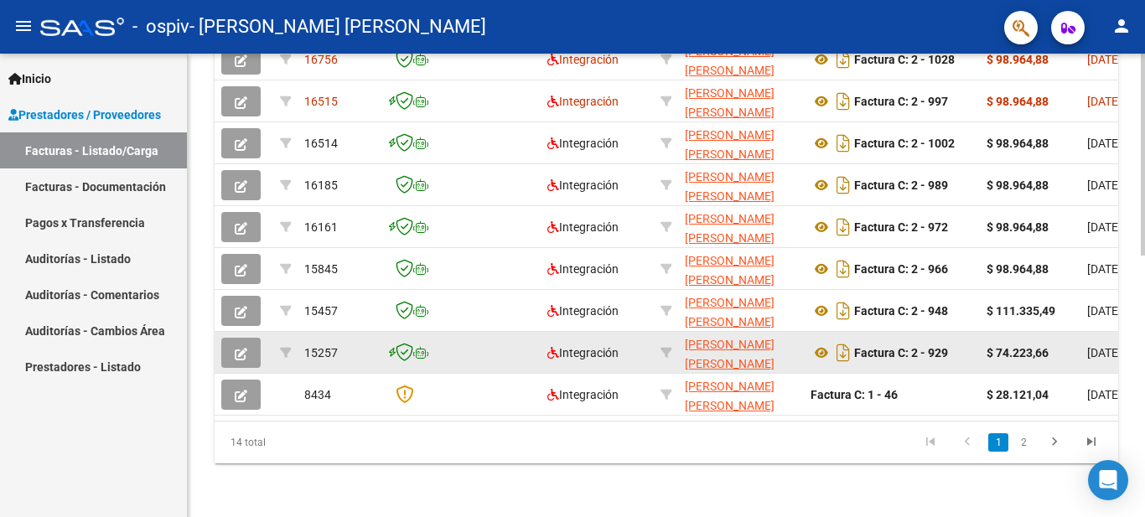
scroll to position [599, 0]
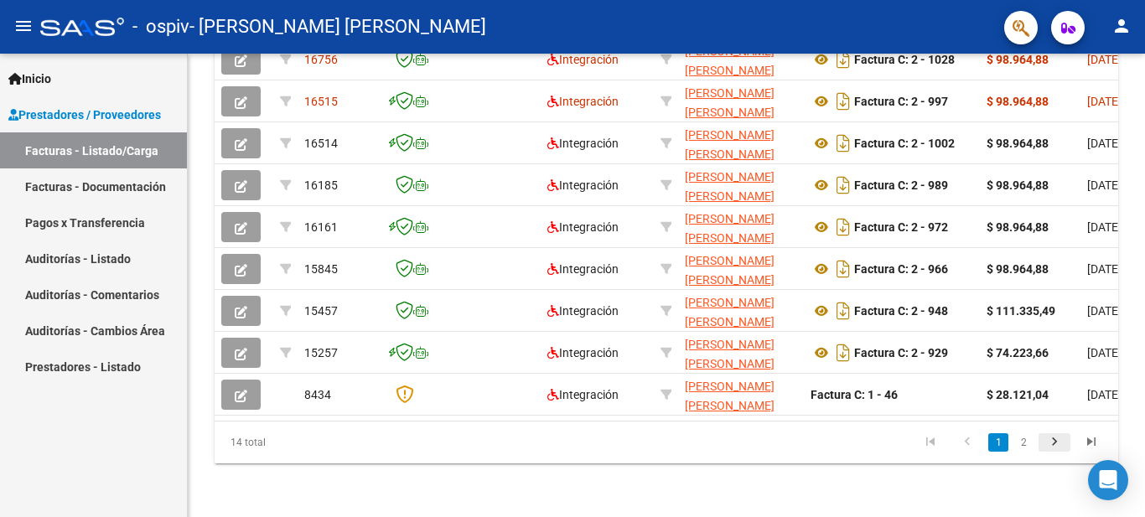
click at [1047, 438] on icon "go to next page" at bounding box center [1055, 444] width 22 height 20
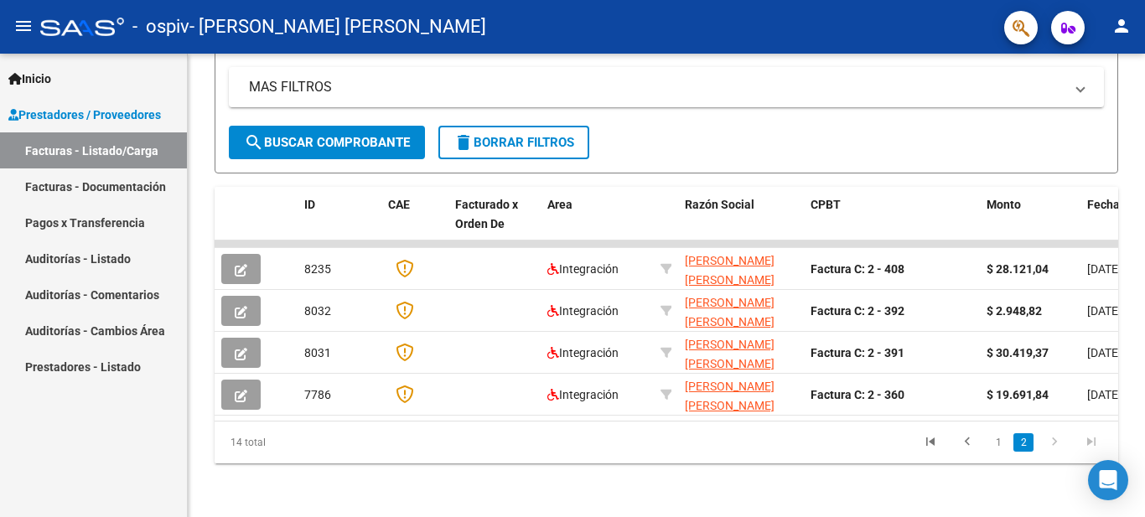
scroll to position [347, 0]
click at [1002, 449] on link "1" at bounding box center [999, 443] width 20 height 18
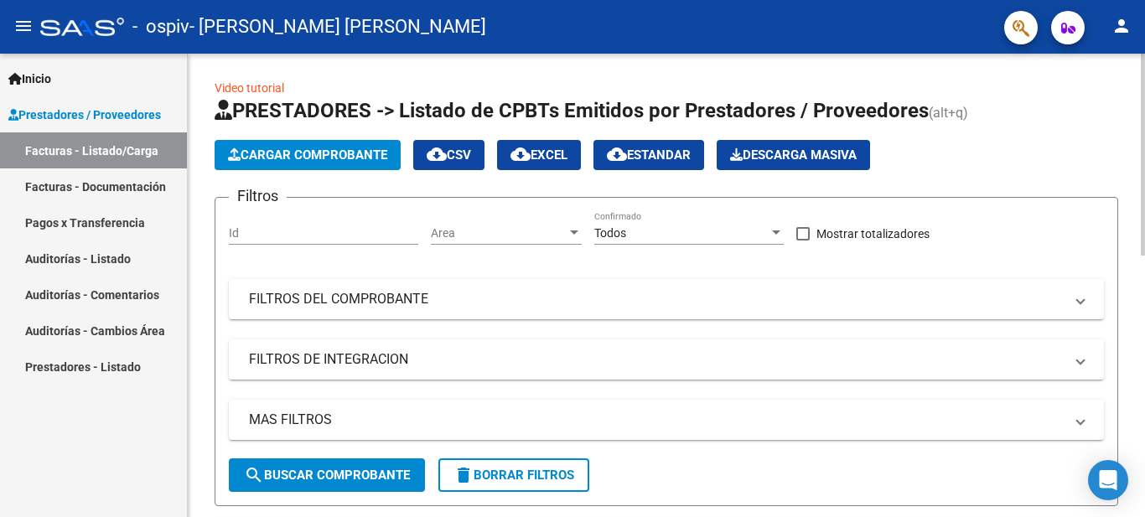
scroll to position [0, 0]
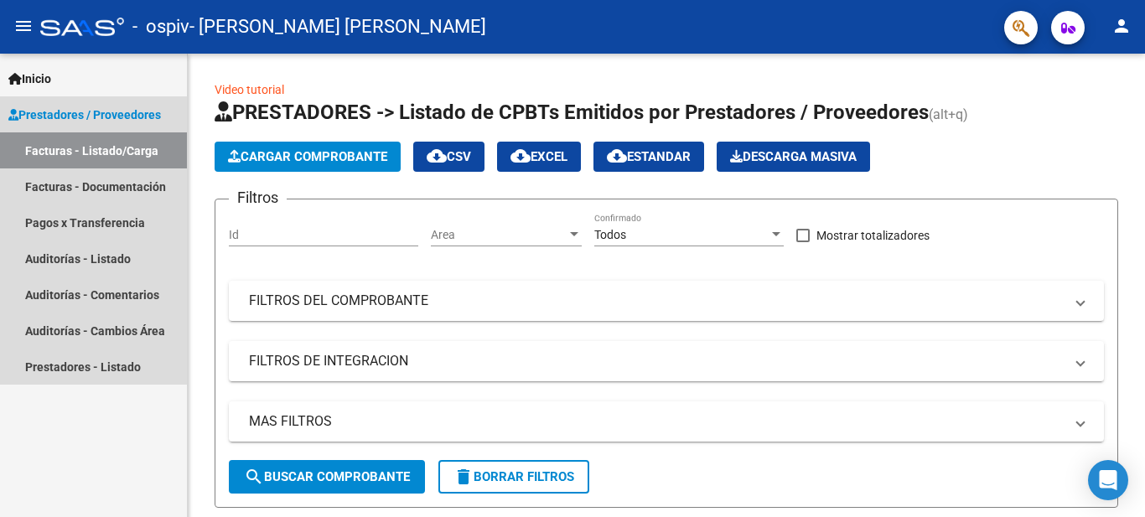
click at [74, 111] on span "Prestadores / Proveedores" at bounding box center [84, 115] width 153 height 18
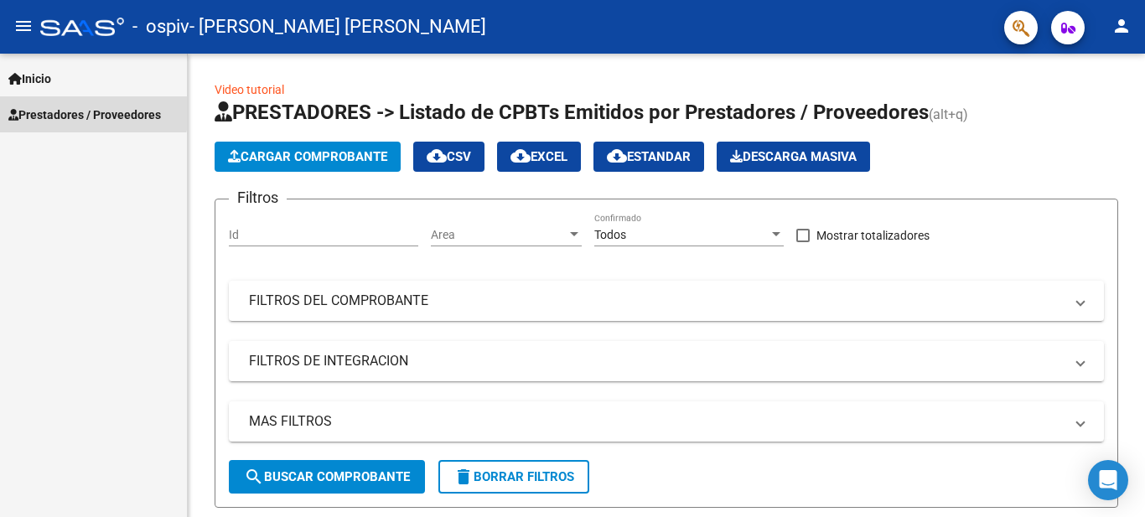
click at [74, 111] on span "Prestadores / Proveedores" at bounding box center [84, 115] width 153 height 18
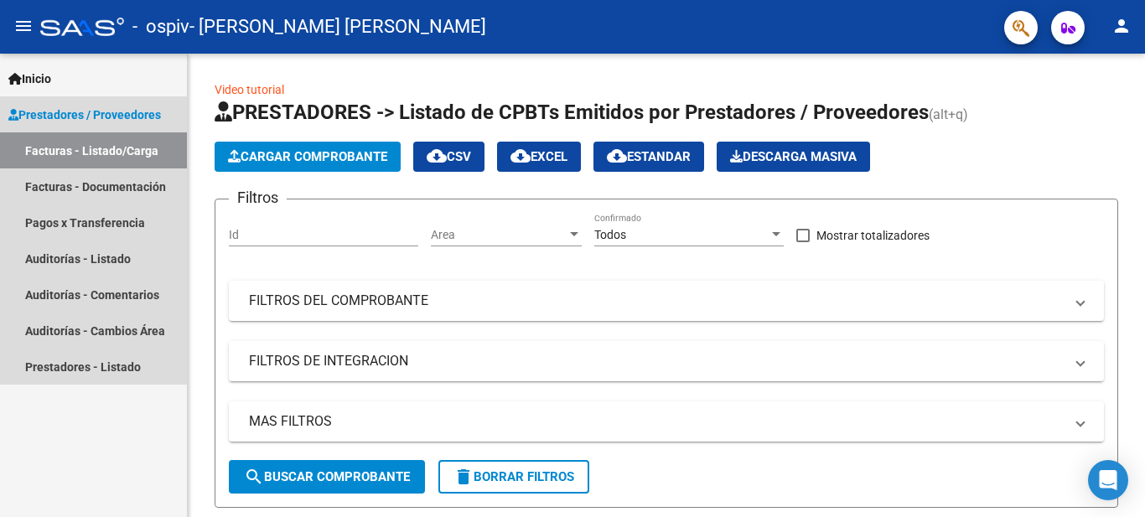
click at [80, 148] on link "Facturas - Listado/Carga" at bounding box center [93, 150] width 187 height 36
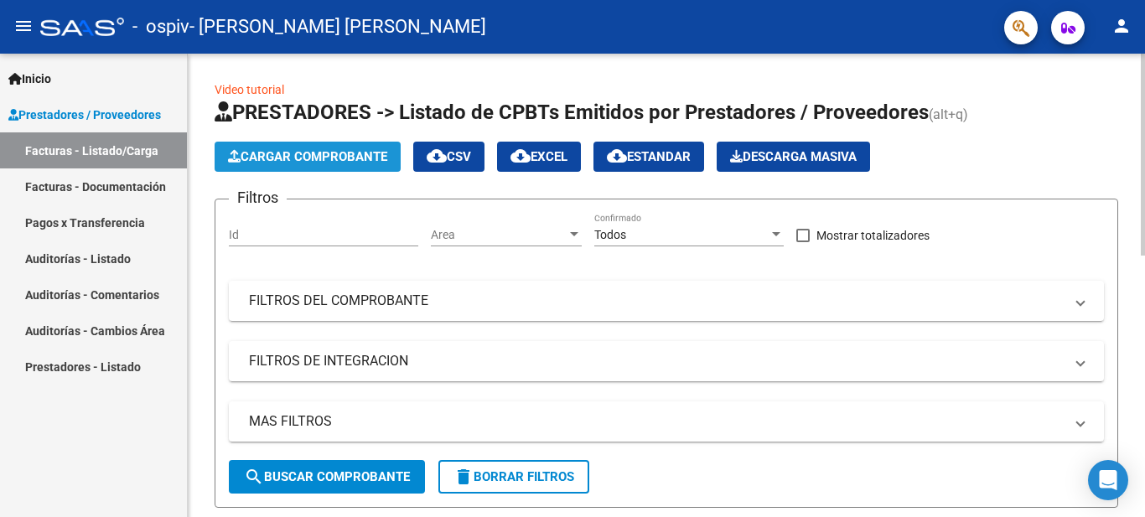
click at [269, 153] on span "Cargar Comprobante" at bounding box center [307, 156] width 159 height 15
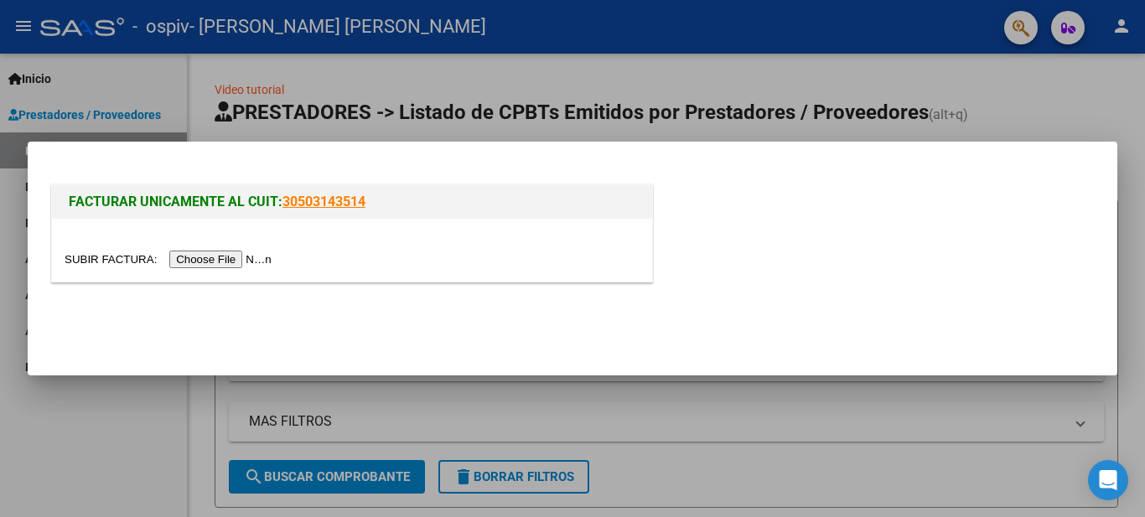
click at [1055, 98] on div at bounding box center [572, 258] width 1145 height 517
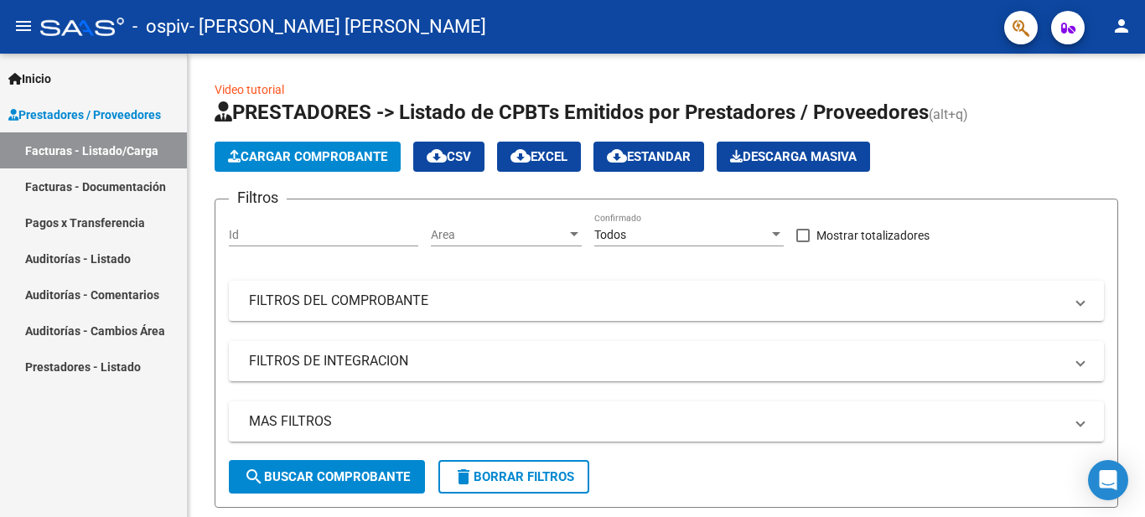
click at [23, 74] on span "Inicio" at bounding box center [29, 79] width 43 height 18
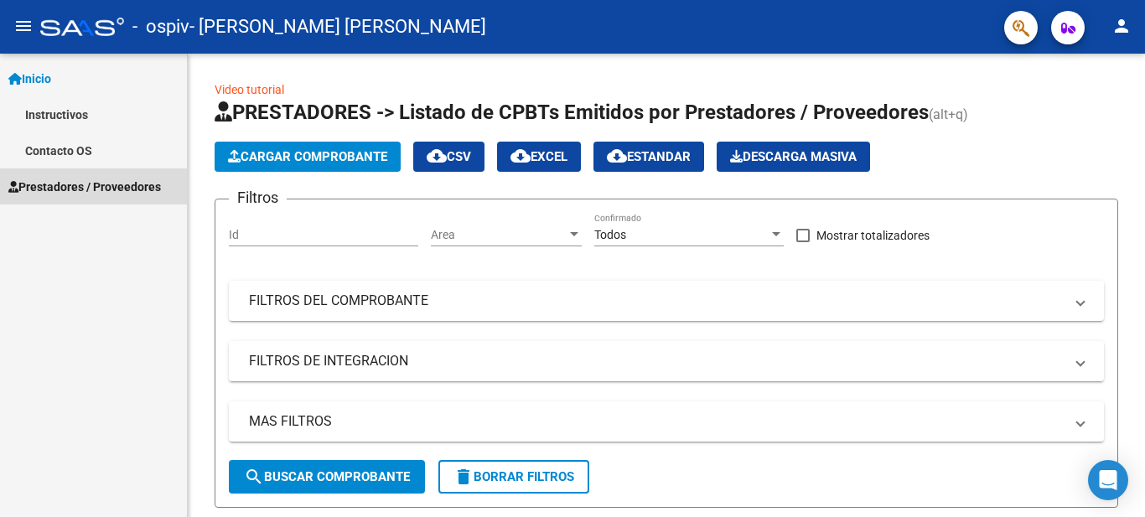
click at [76, 189] on span "Prestadores / Proveedores" at bounding box center [84, 187] width 153 height 18
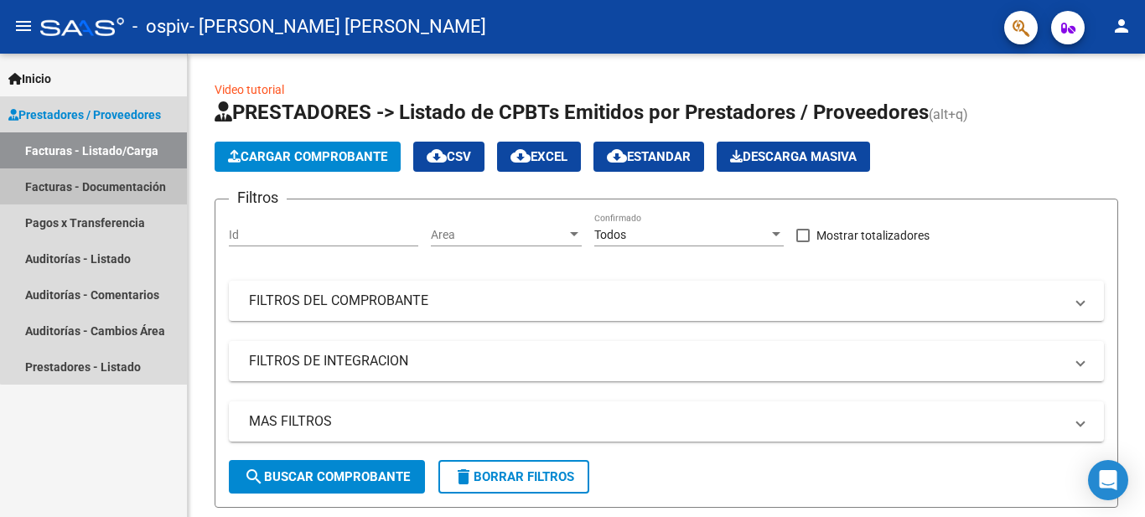
click at [103, 182] on link "Facturas - Documentación" at bounding box center [93, 187] width 187 height 36
click at [90, 112] on span "Prestadores / Proveedores" at bounding box center [84, 115] width 153 height 18
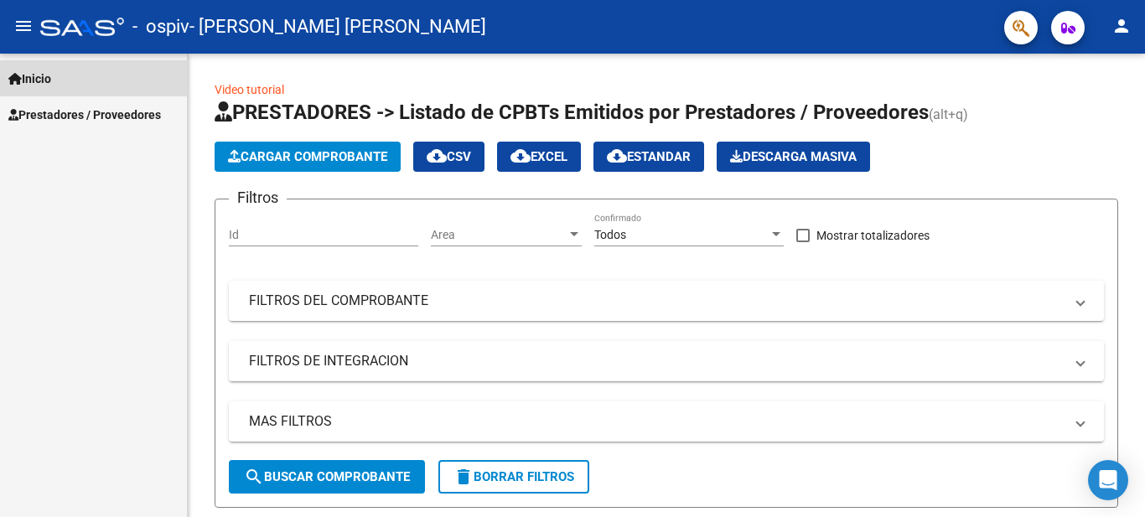
click at [15, 78] on icon at bounding box center [14, 79] width 13 height 12
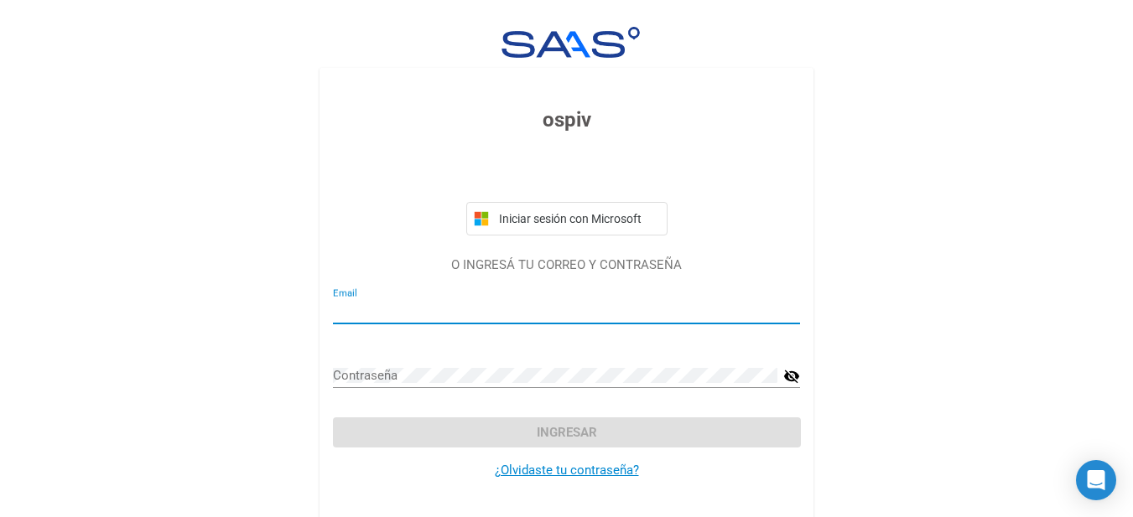
type input "[EMAIL_ADDRESS][DOMAIN_NAME]"
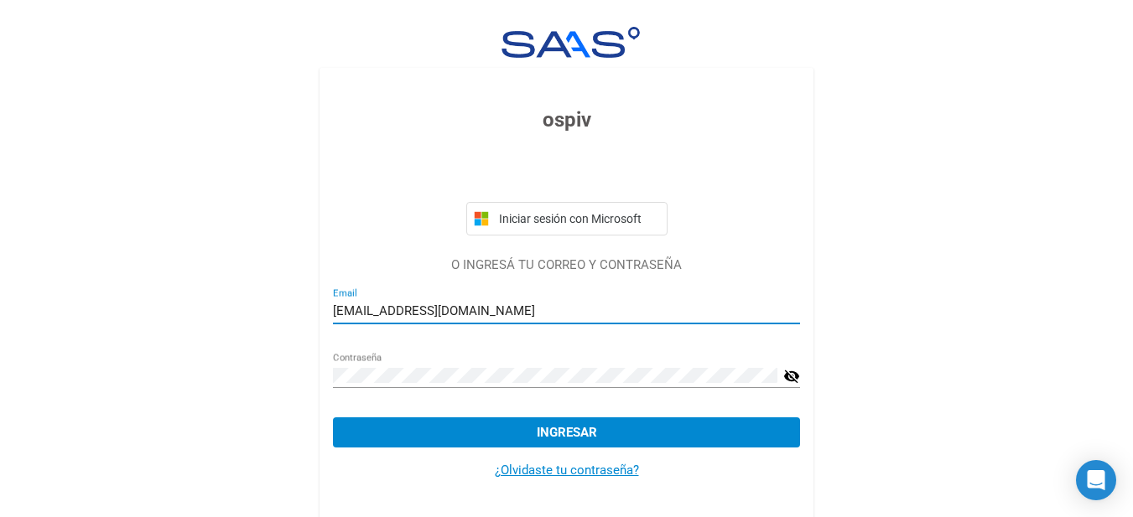
click at [547, 432] on span "Ingresar" at bounding box center [567, 432] width 60 height 15
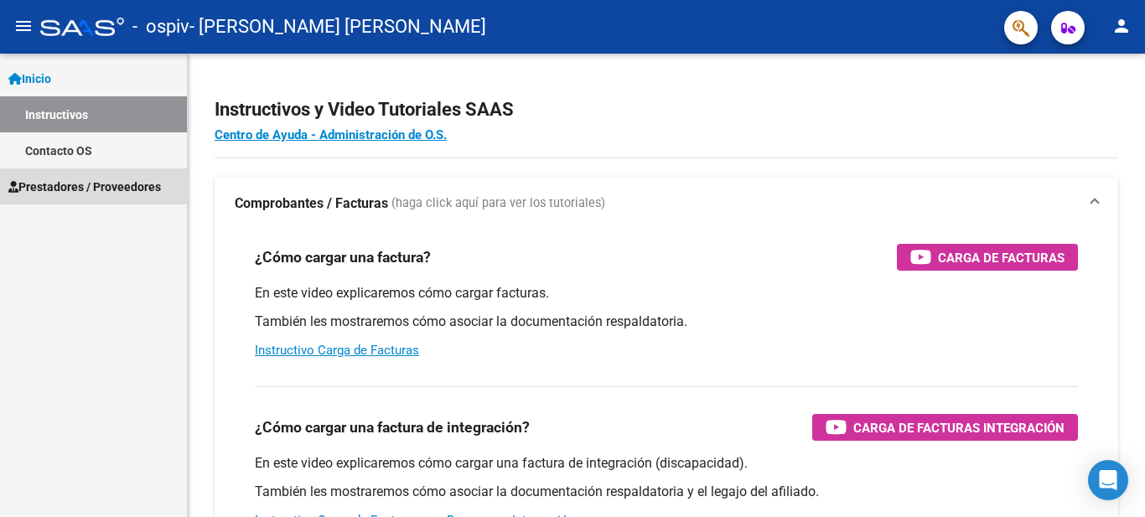
click at [110, 185] on span "Prestadores / Proveedores" at bounding box center [84, 187] width 153 height 18
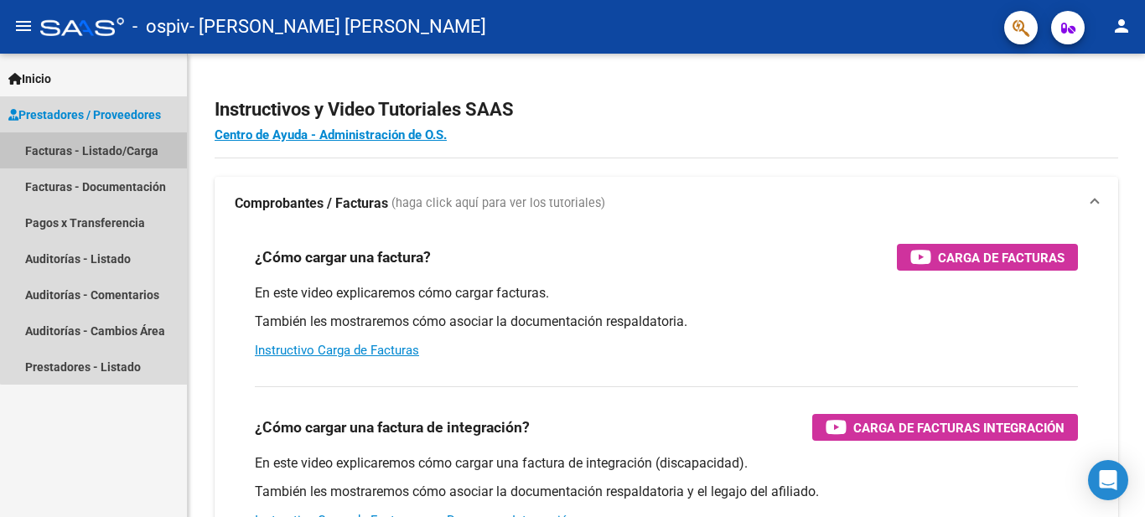
click at [117, 157] on link "Facturas - Listado/Carga" at bounding box center [93, 150] width 187 height 36
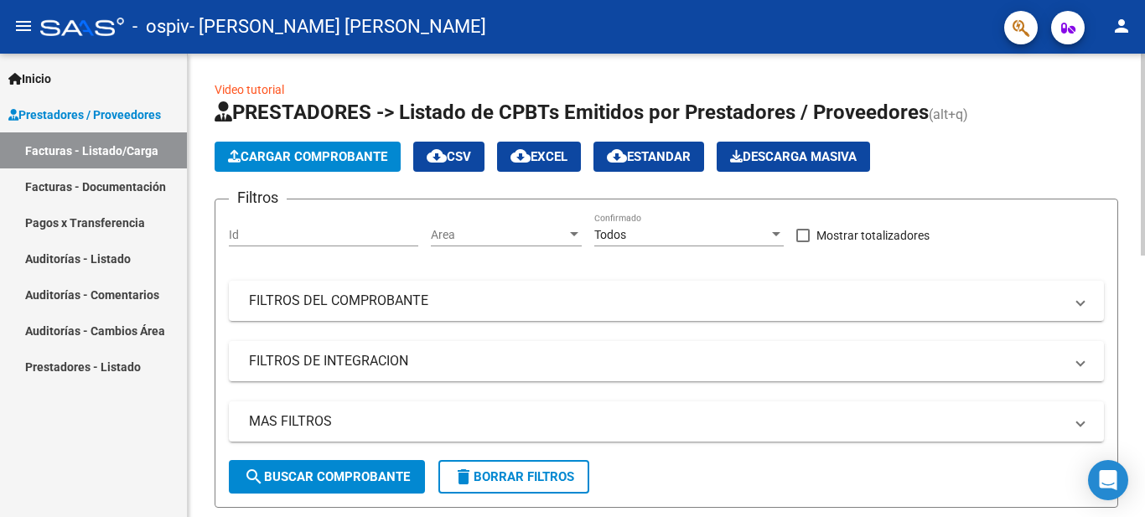
click at [266, 155] on span "Cargar Comprobante" at bounding box center [307, 156] width 159 height 15
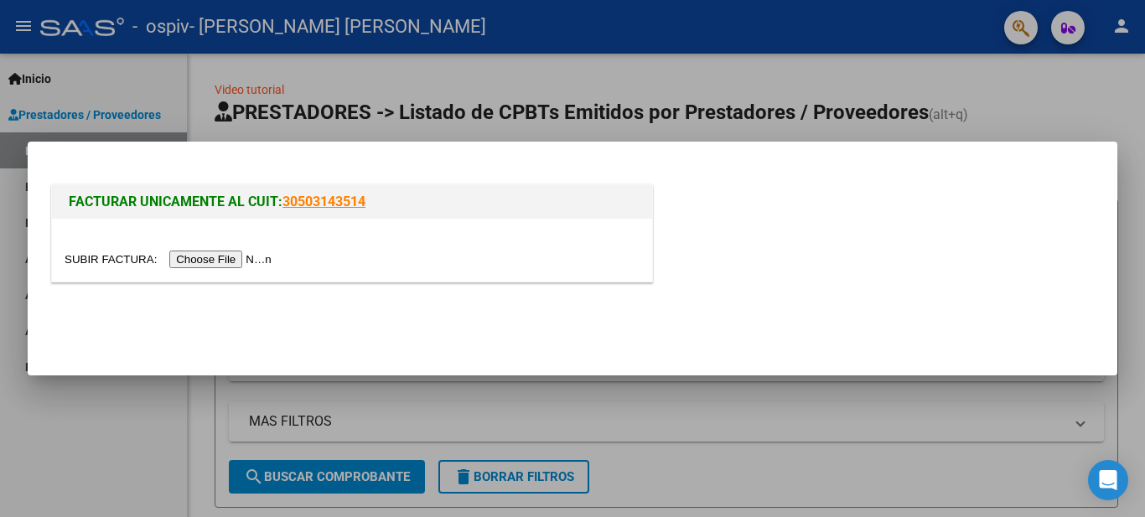
click at [1126, 289] on div at bounding box center [572, 258] width 1145 height 517
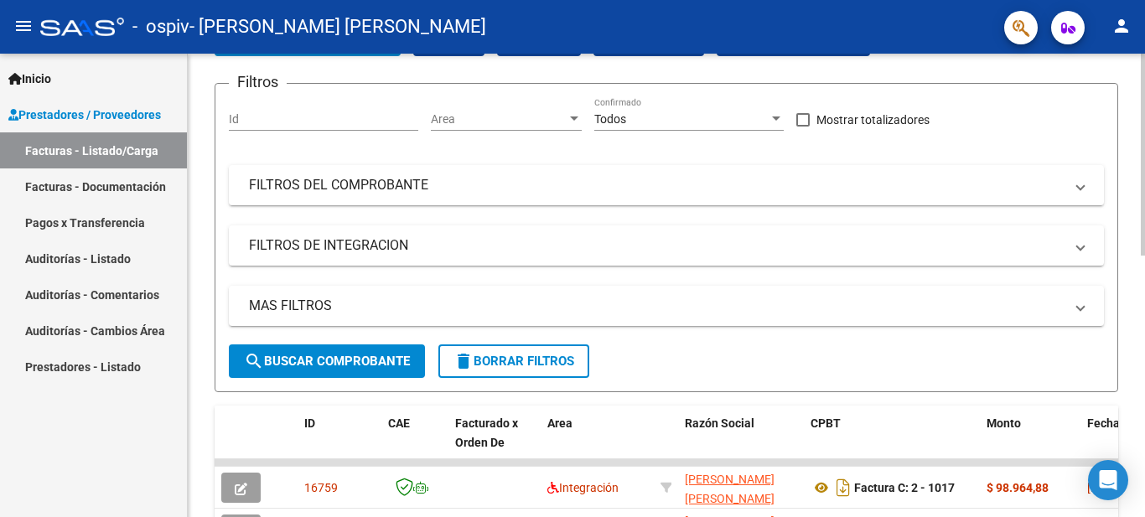
scroll to position [168, 0]
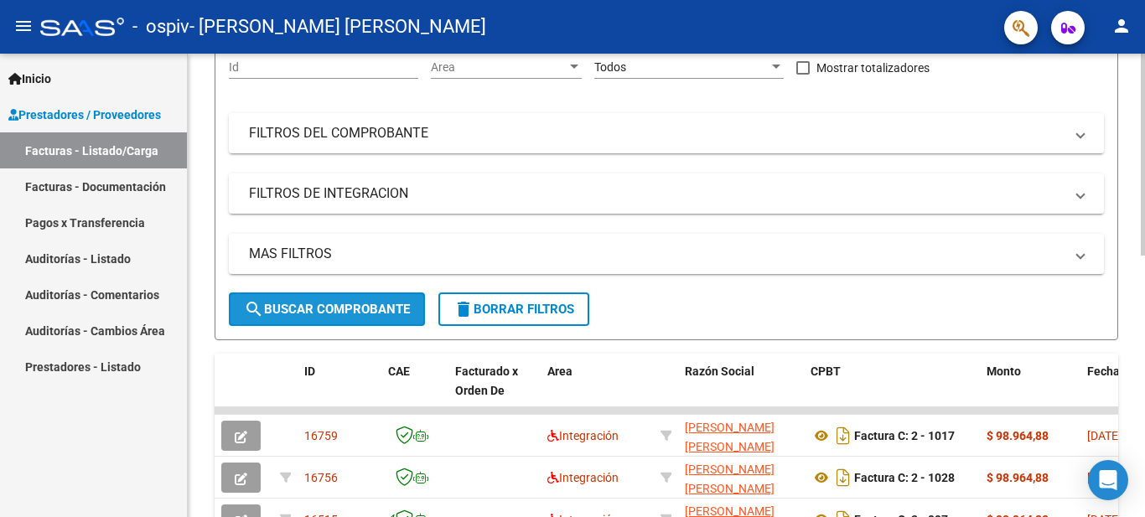
click at [324, 307] on span "search Buscar Comprobante" at bounding box center [327, 309] width 166 height 15
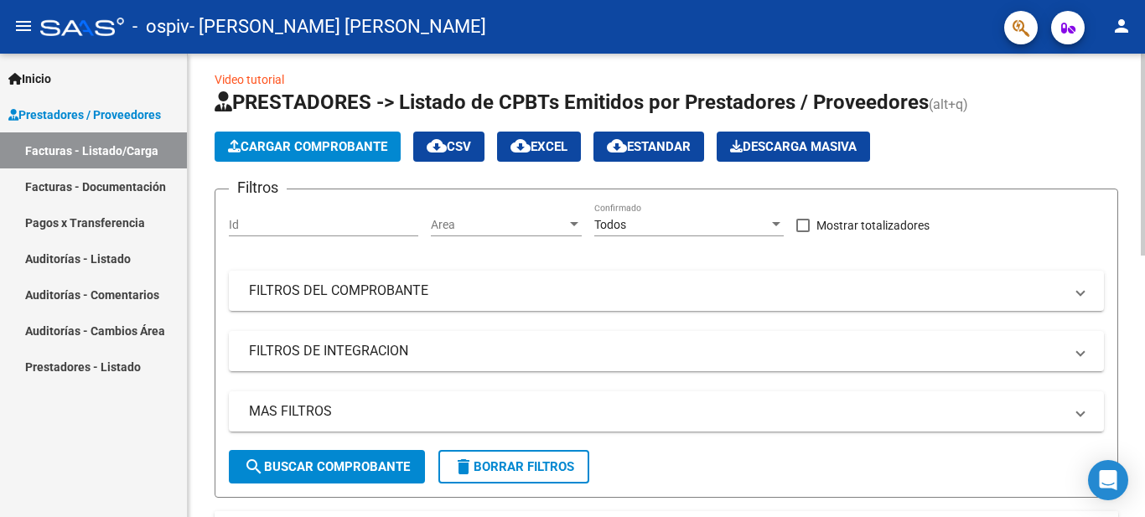
scroll to position [0, 0]
